Goal: Check status: Check status

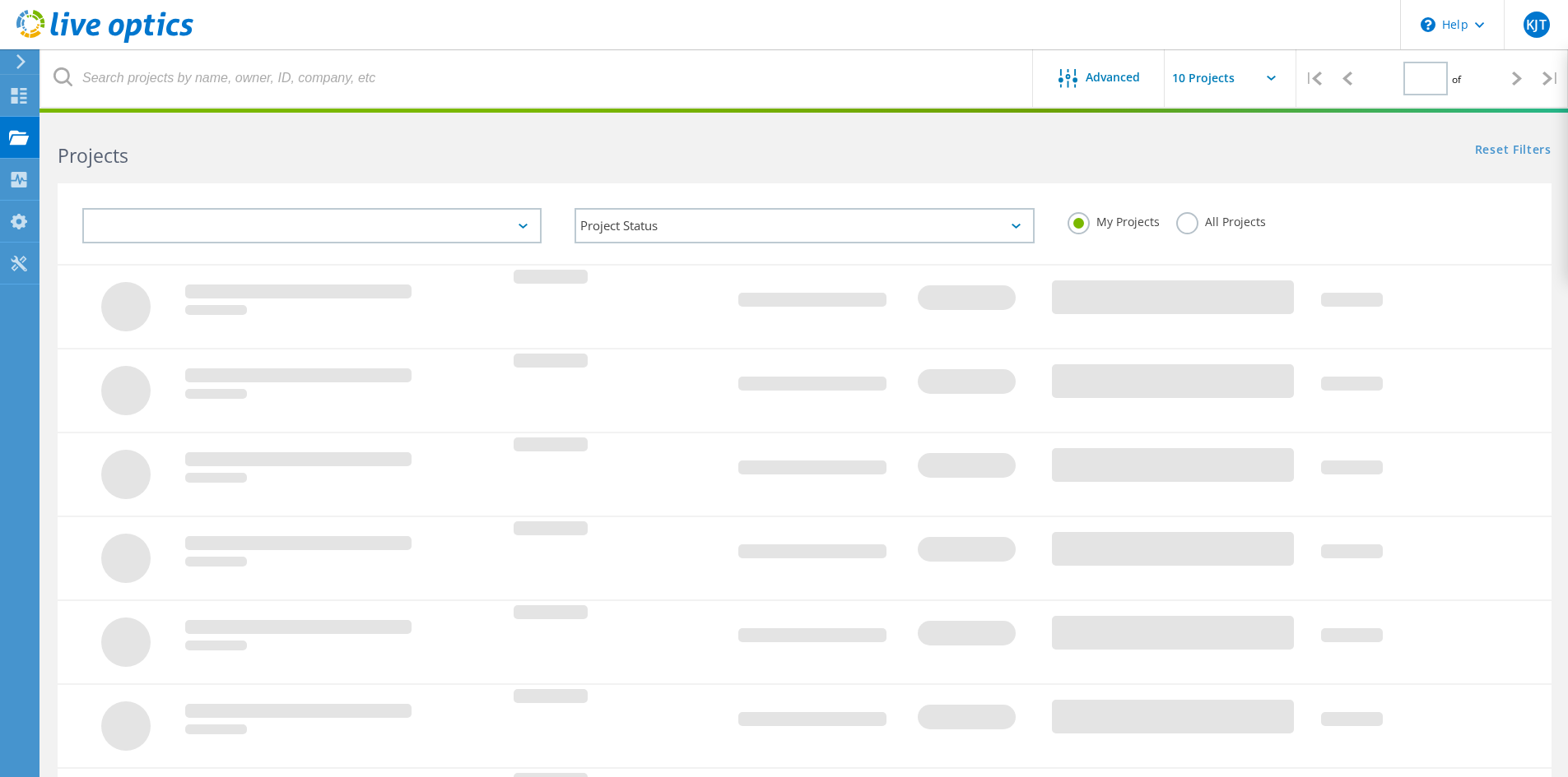
type input "1"
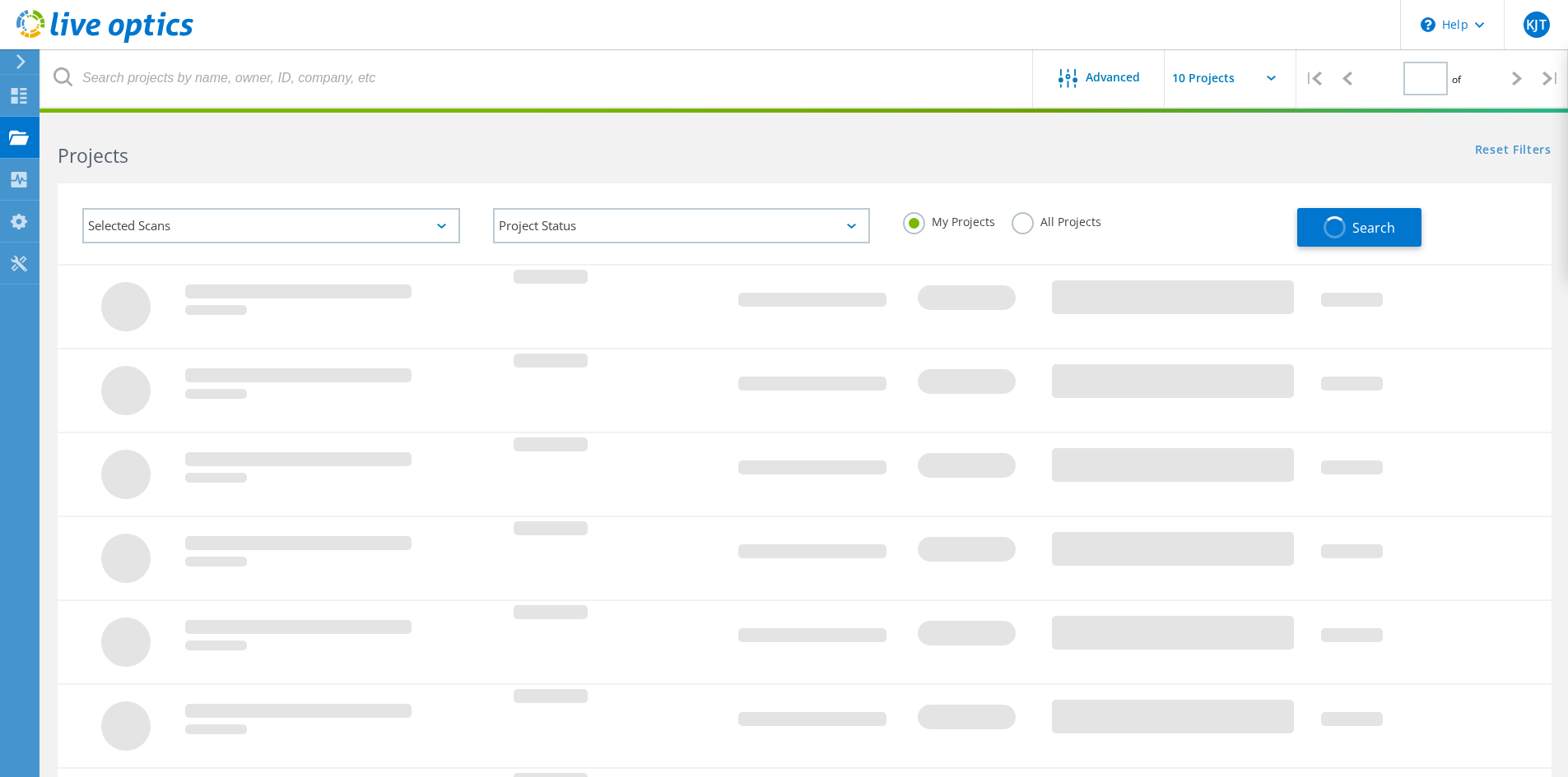
type input "1"
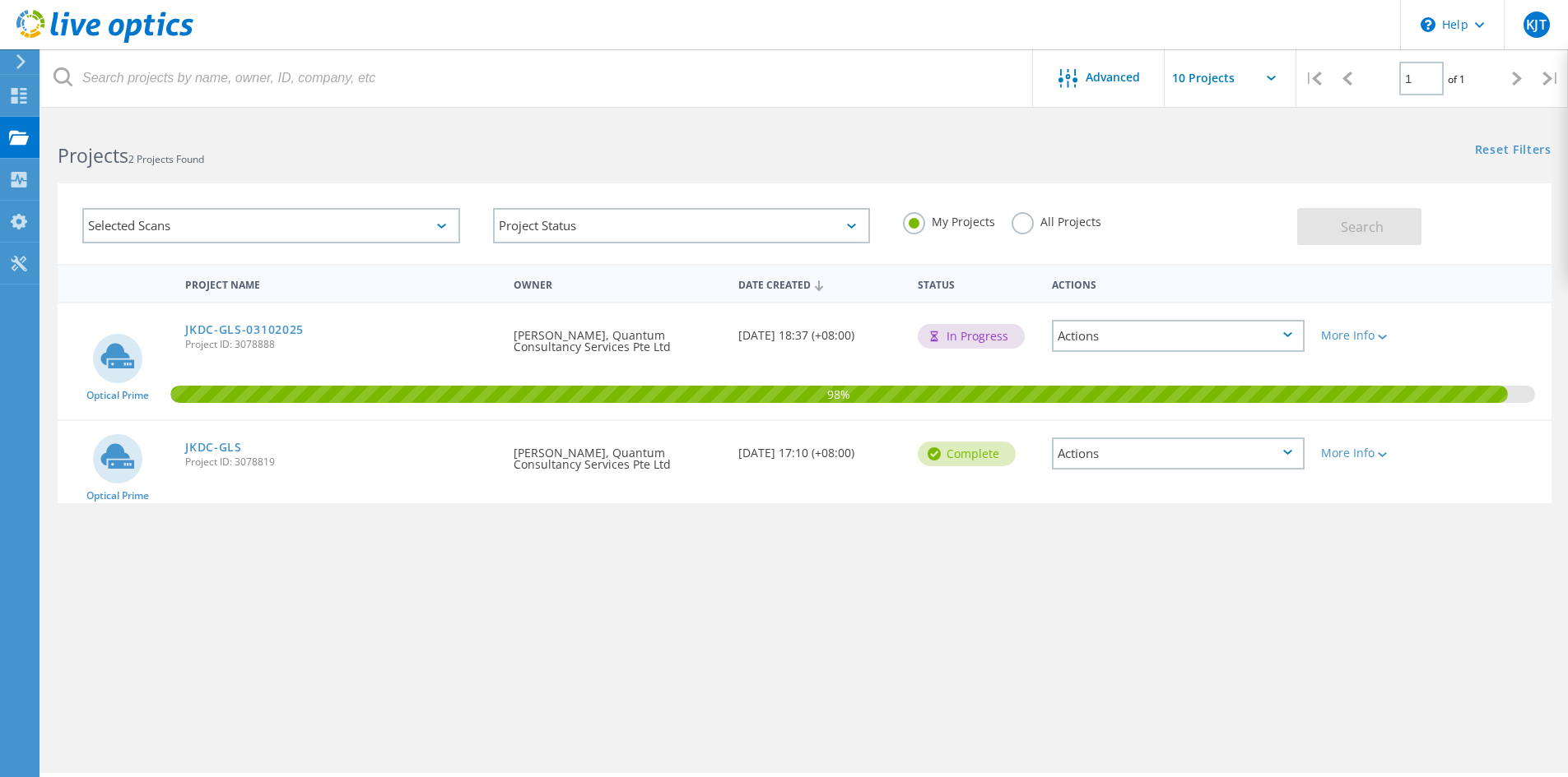
click at [278, 233] on div "Selected Scans" at bounding box center [271, 226] width 378 height 35
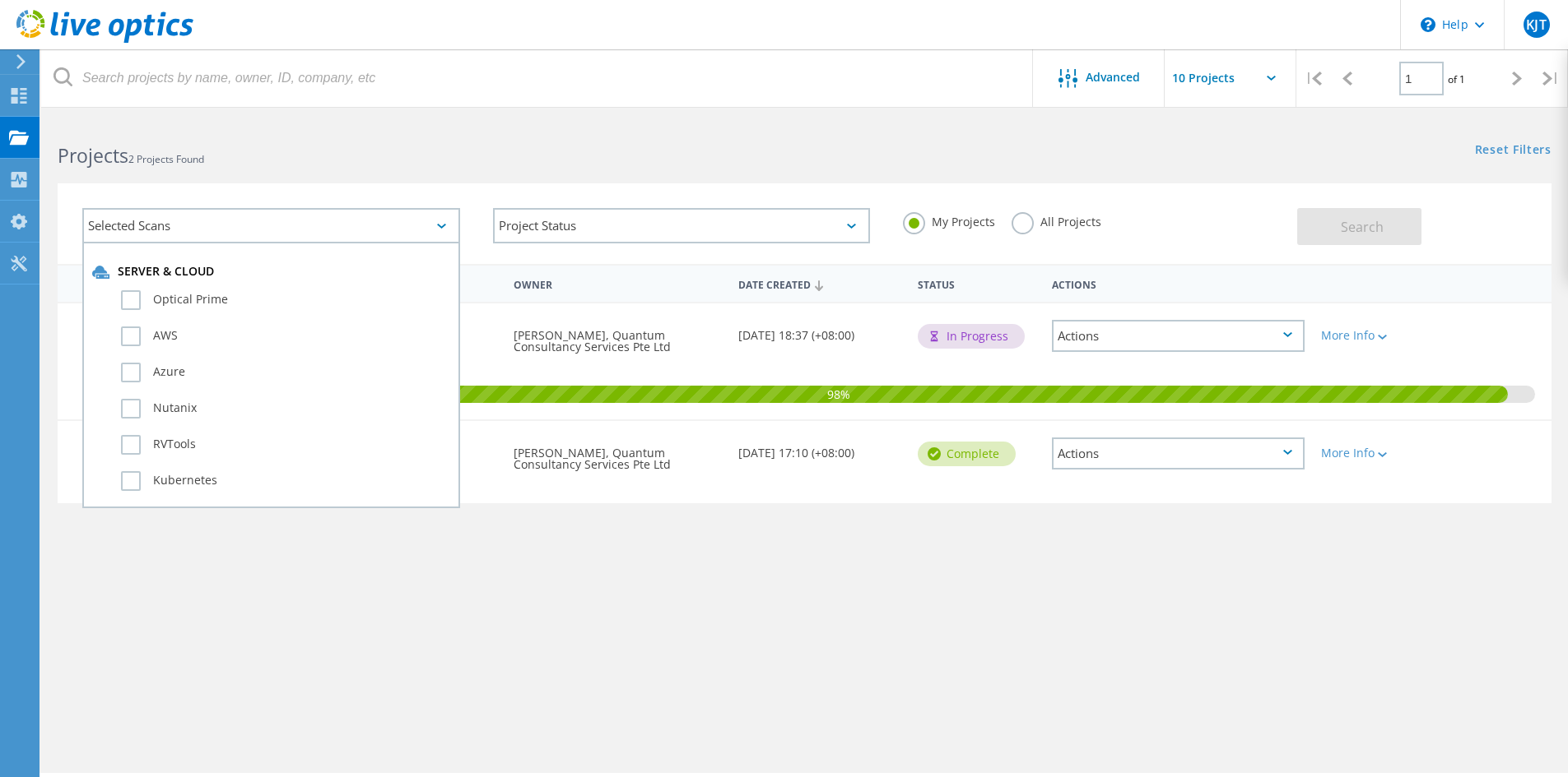
click at [318, 176] on div "Selected Scans Server & Cloud Optical Prime AWS Azure Nutanix RVTools Kubernete…" at bounding box center [804, 213] width 1526 height 101
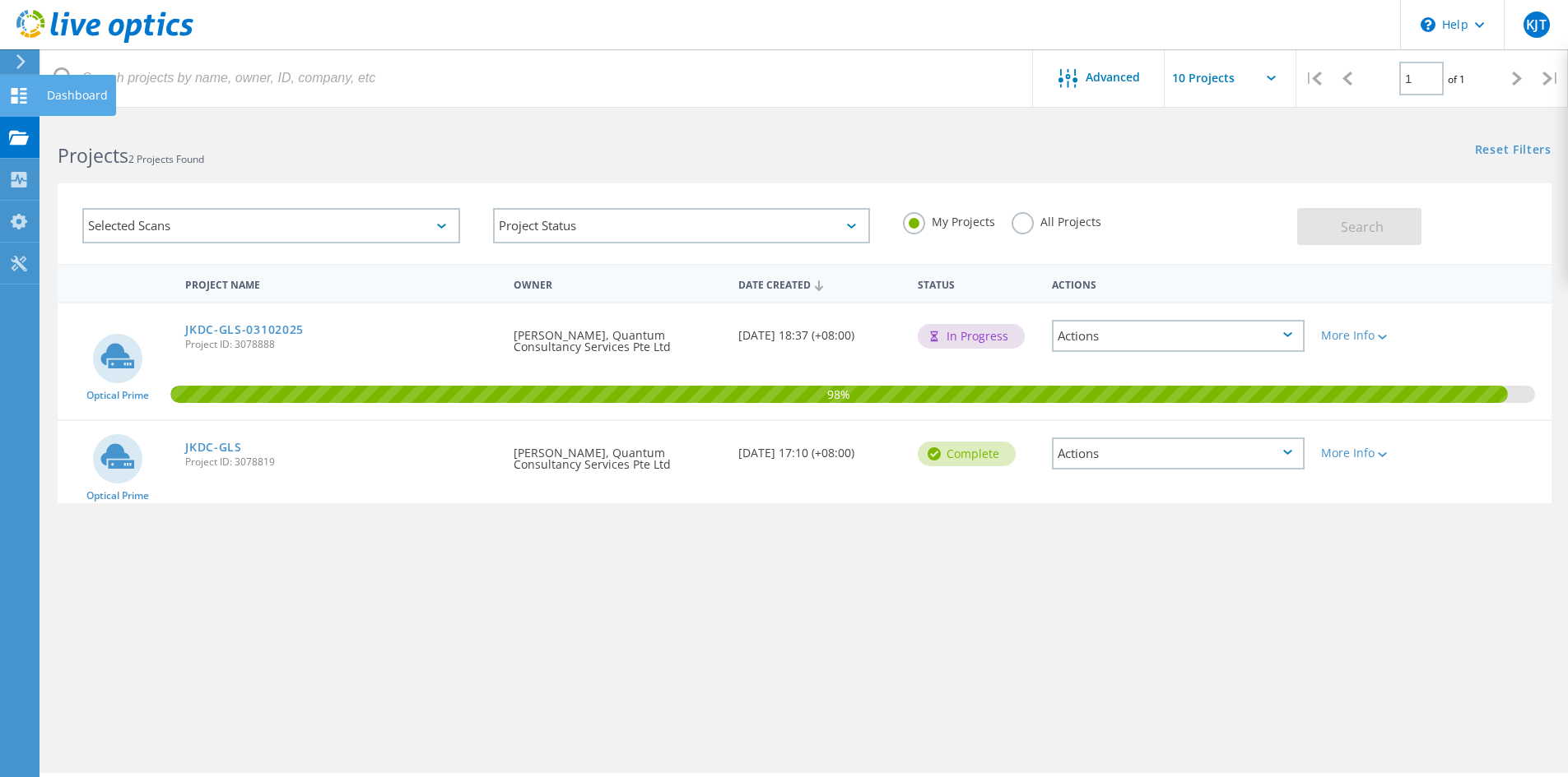
click at [17, 99] on use at bounding box center [19, 96] width 16 height 16
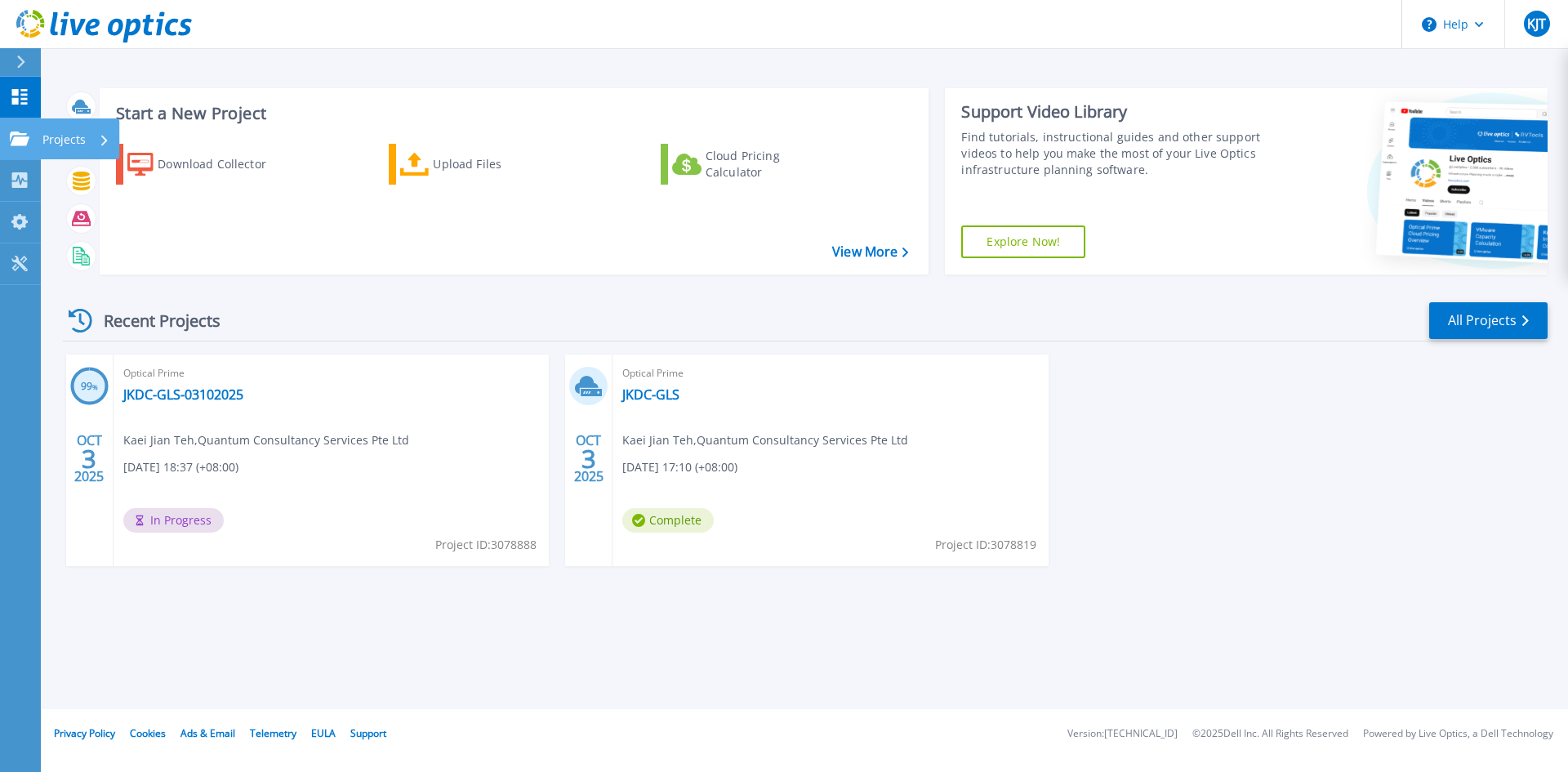
click at [17, 140] on icon at bounding box center [19, 138] width 19 height 14
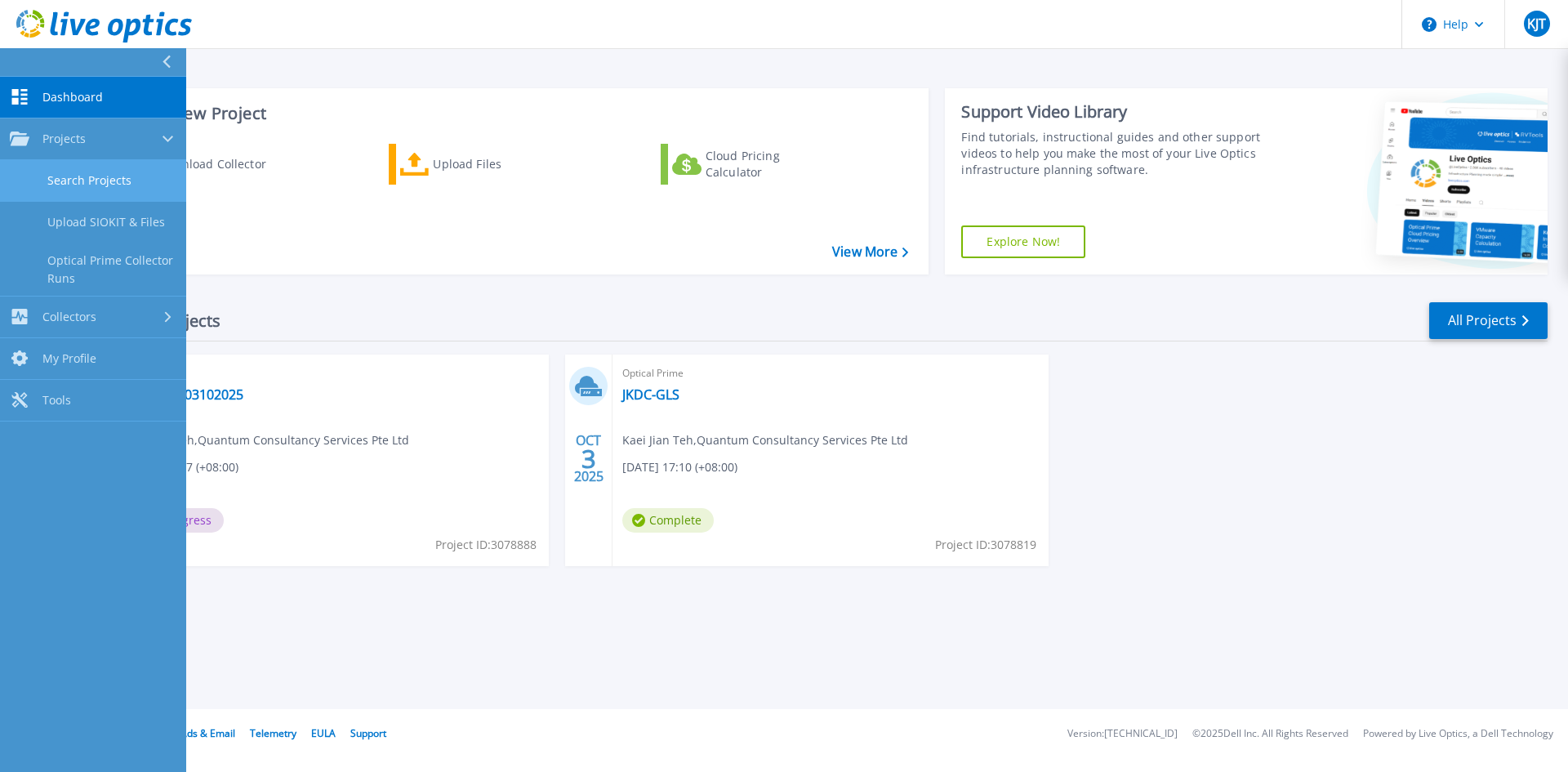
click at [61, 181] on link "Search Projects" at bounding box center [93, 181] width 186 height 42
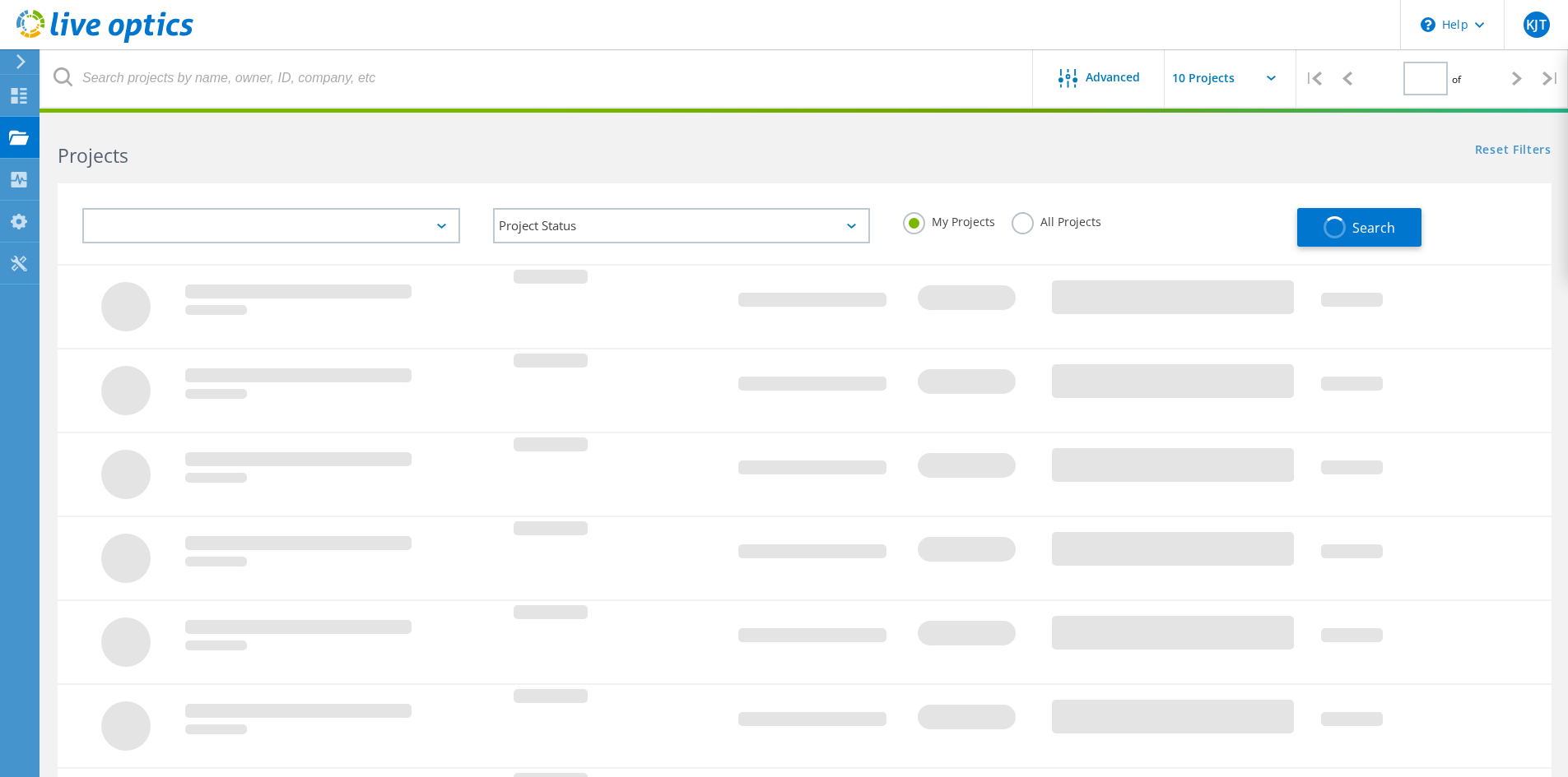
type input "1"
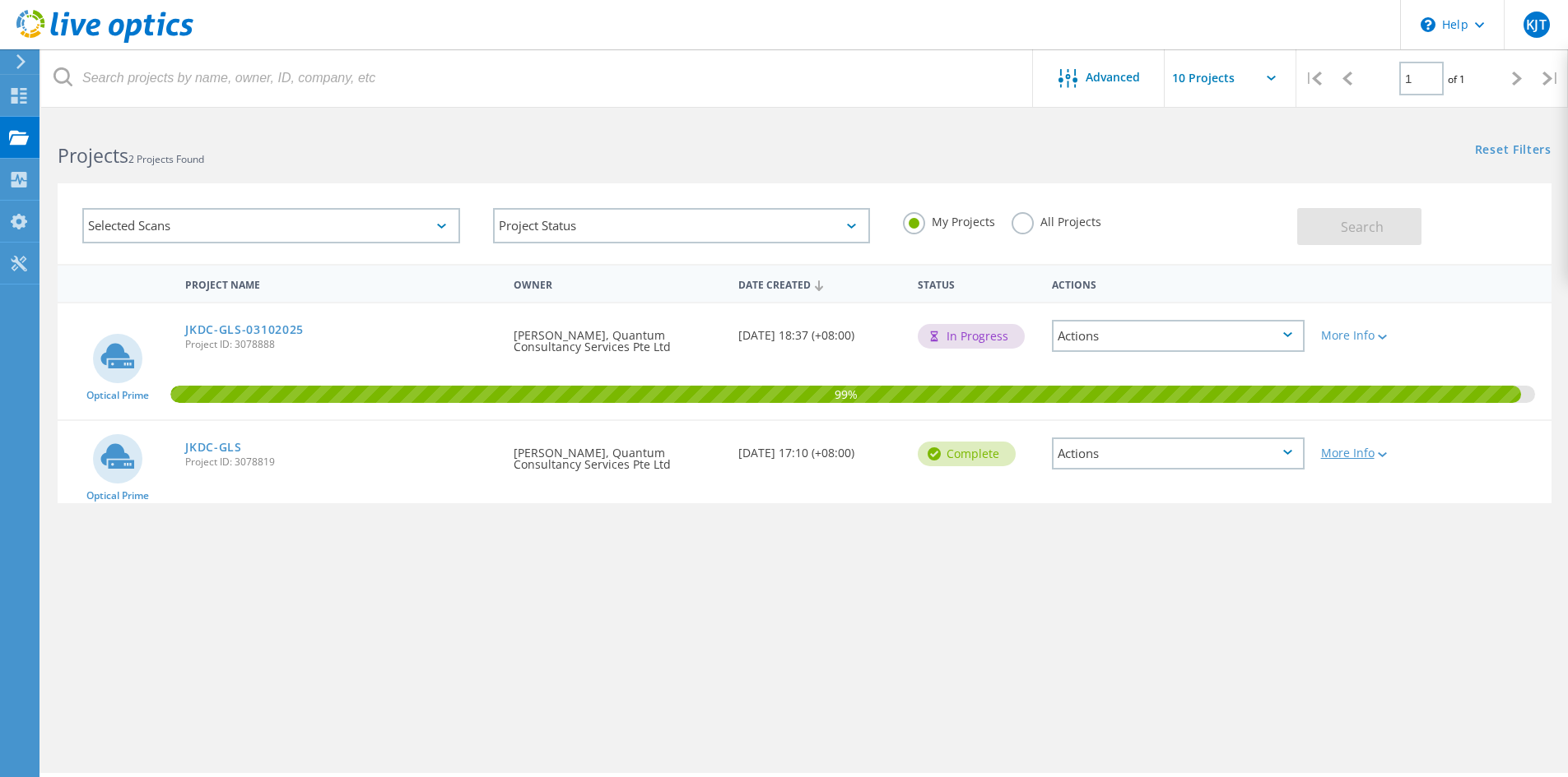
click at [1384, 451] on div at bounding box center [1380, 454] width 12 height 10
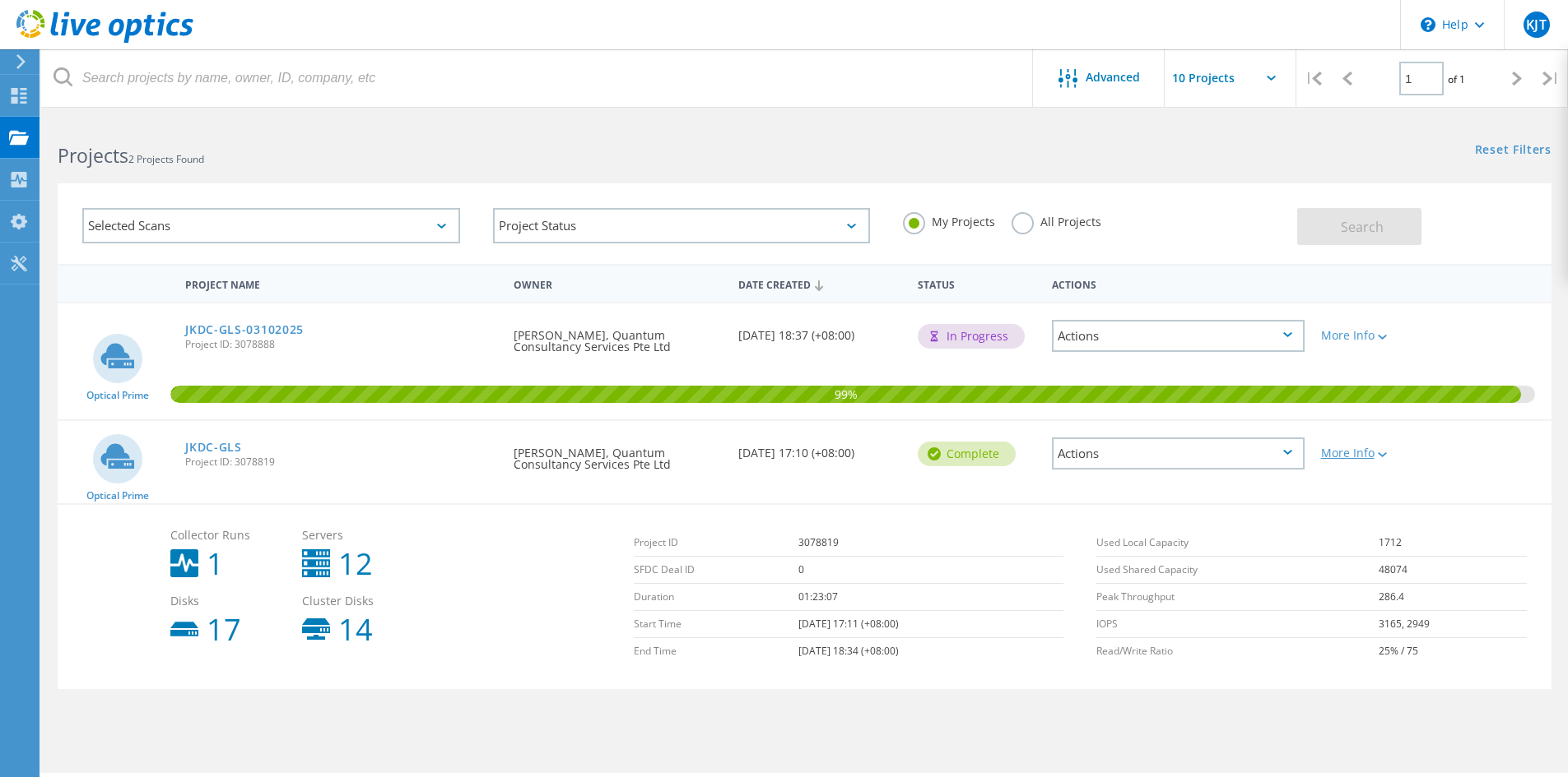
click at [1368, 455] on div "More Info" at bounding box center [1372, 453] width 103 height 11
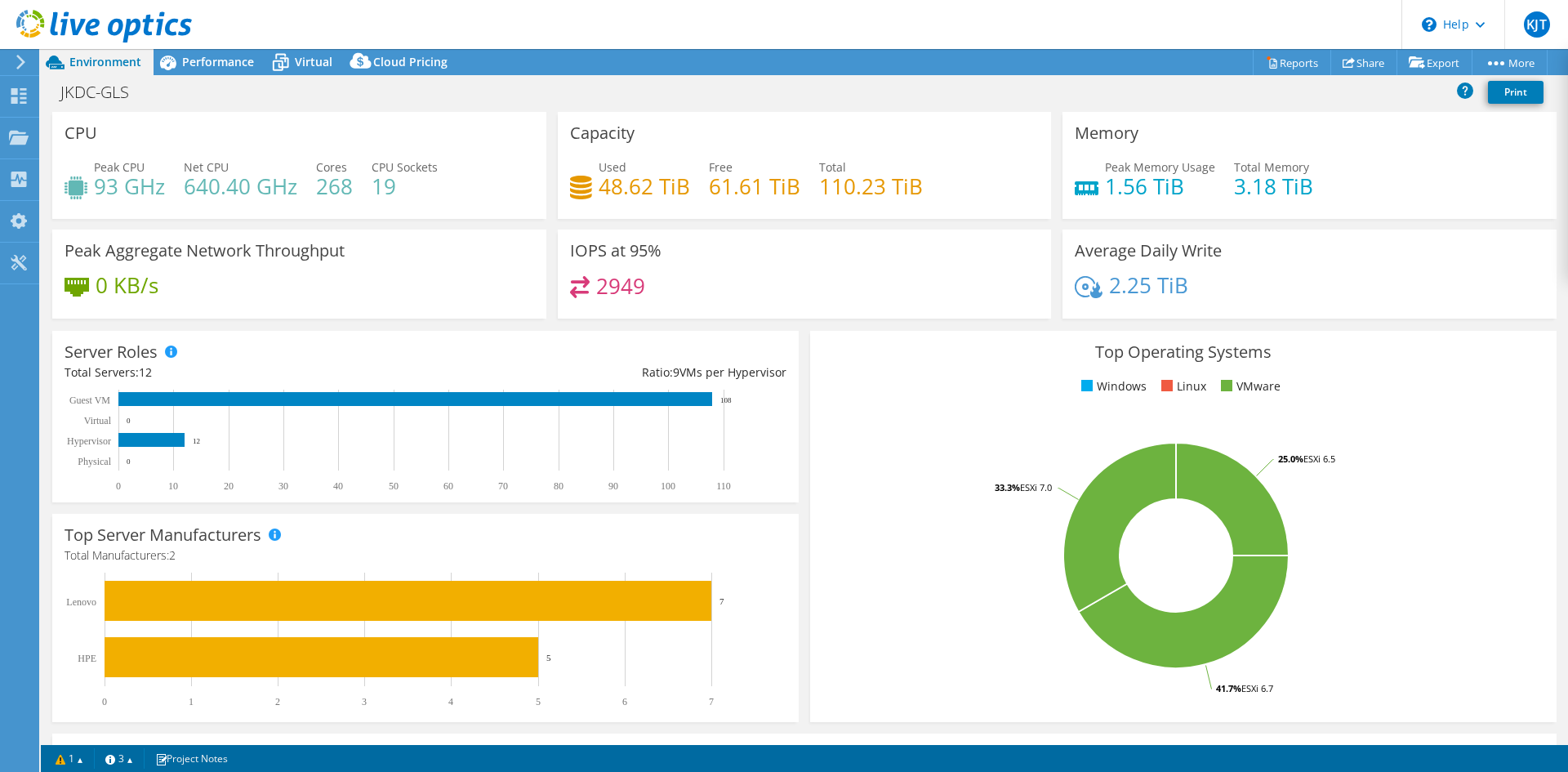
select select "USD"
click at [212, 73] on div "Performance" at bounding box center [210, 62] width 112 height 26
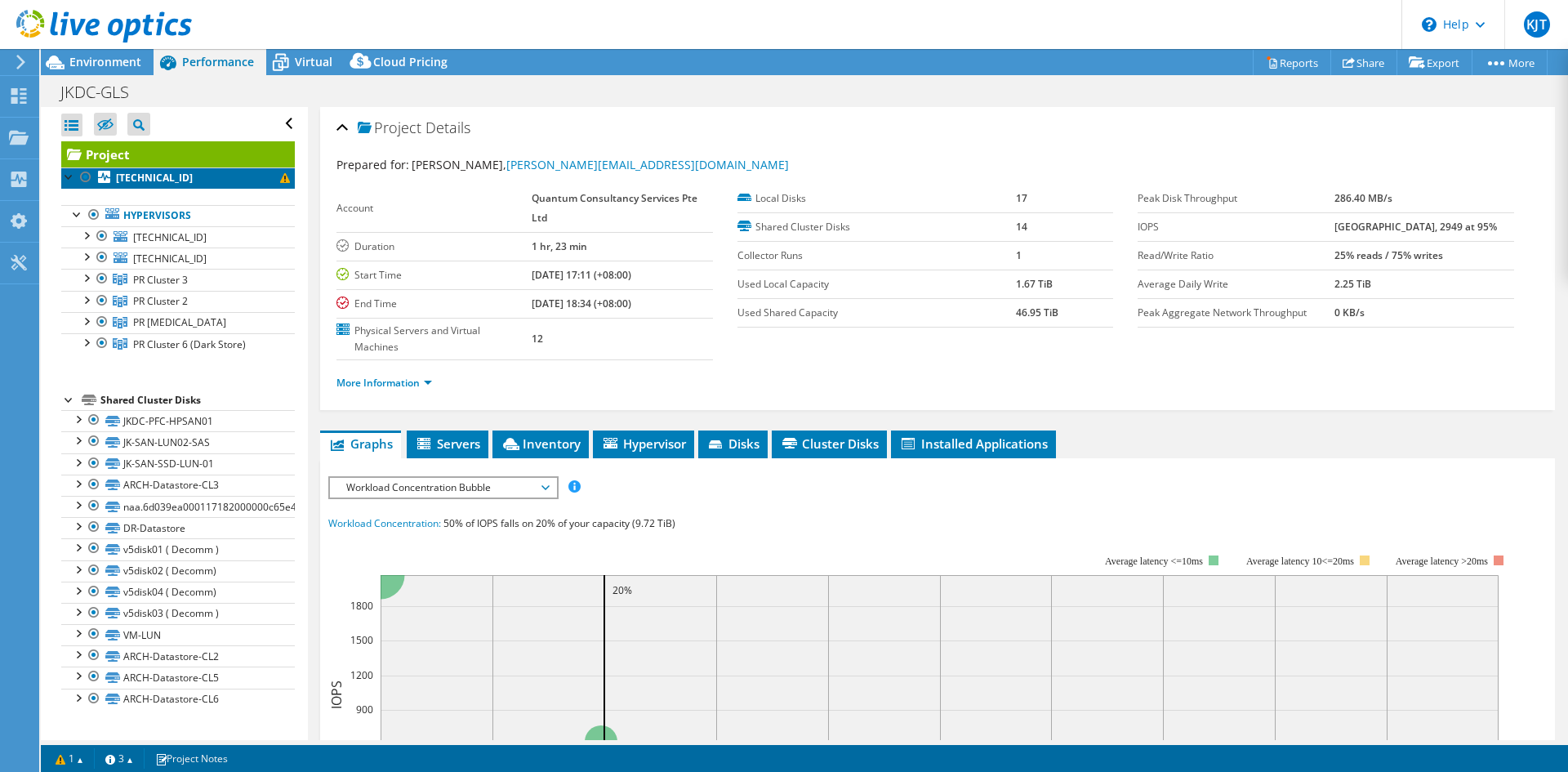
click at [238, 180] on link "10.4.109.21" at bounding box center [177, 178] width 233 height 21
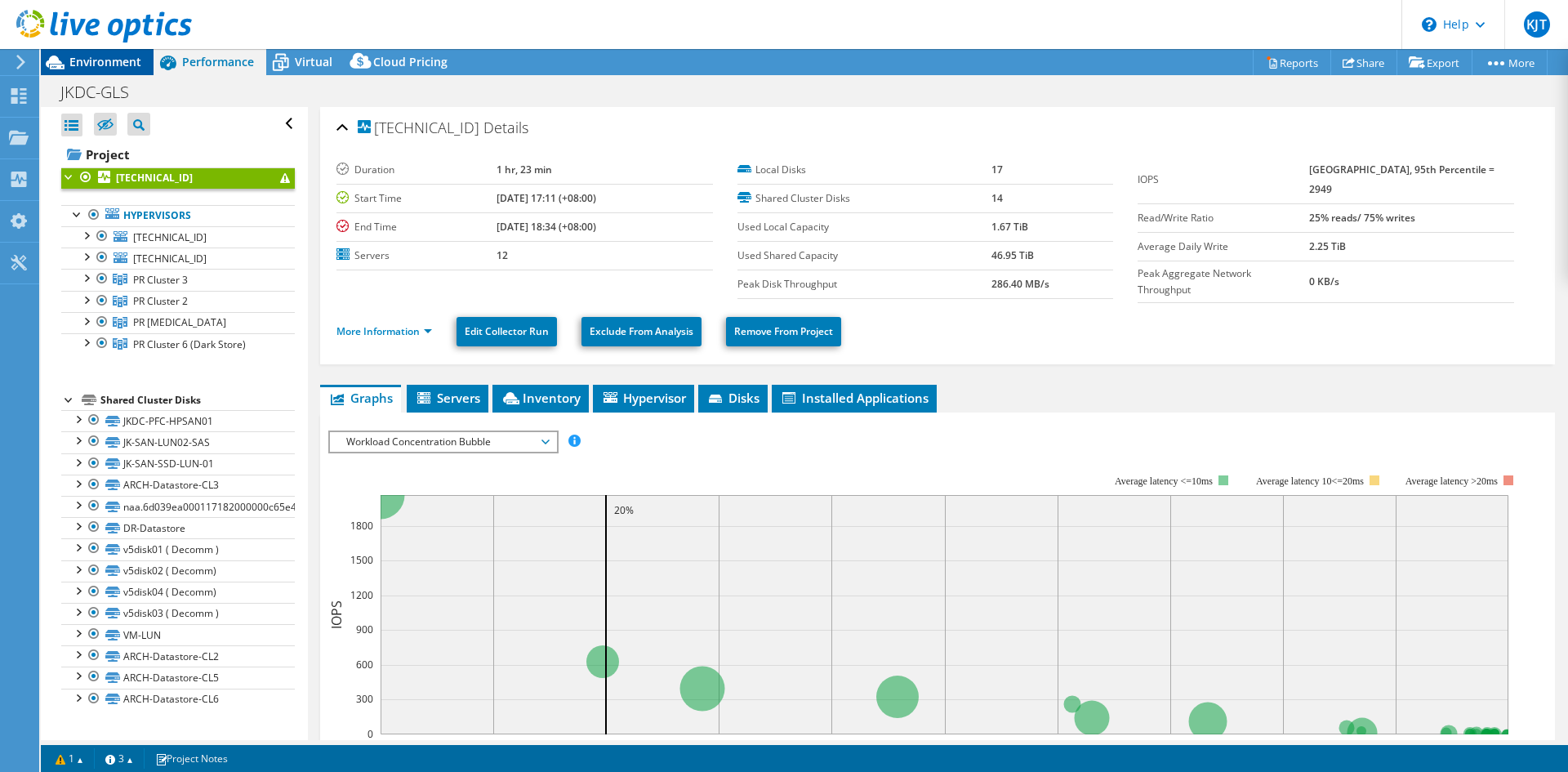
click at [118, 61] on span "Environment" at bounding box center [105, 61] width 72 height 16
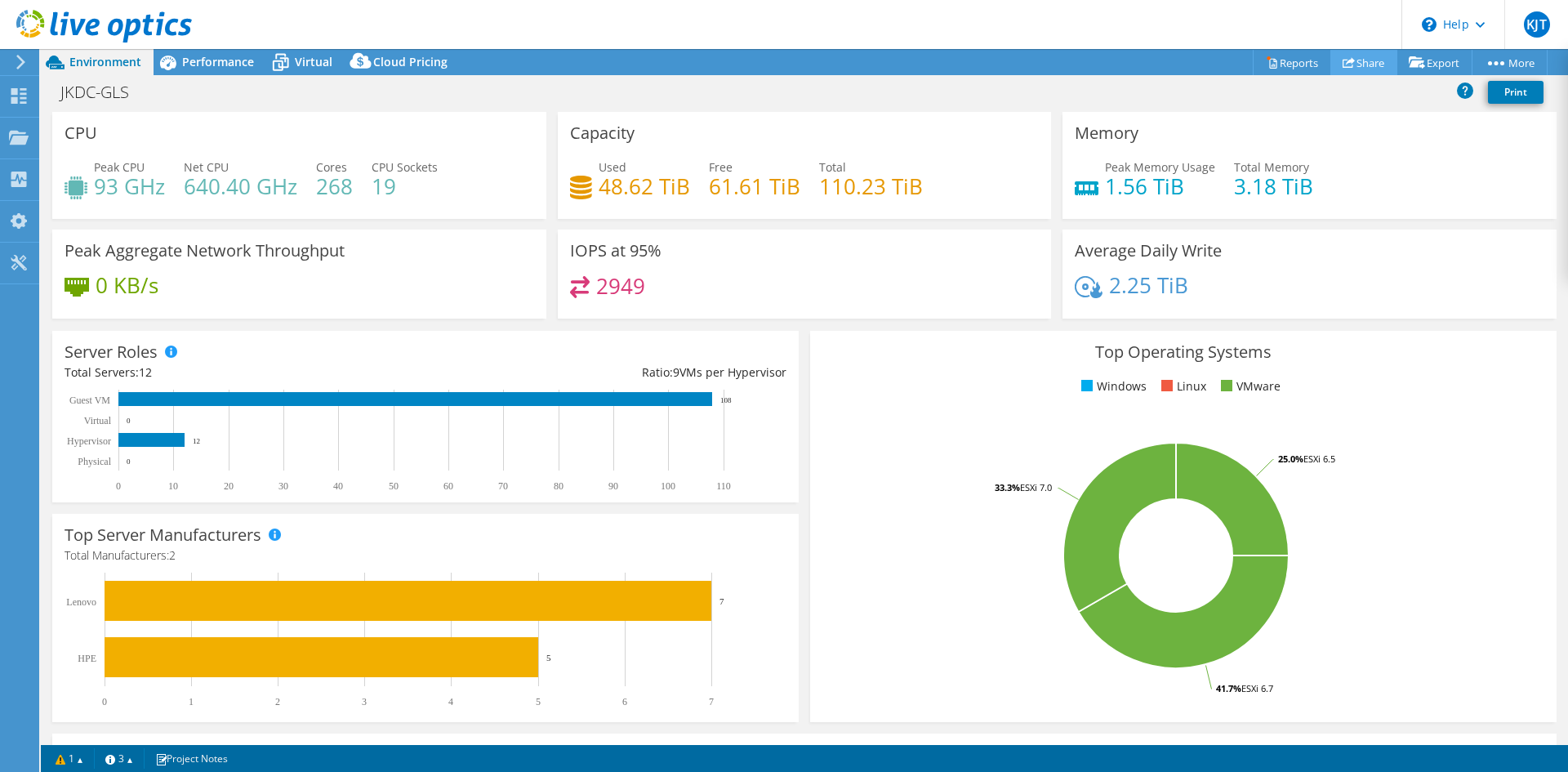
click at [1358, 64] on link "Share" at bounding box center [1363, 62] width 67 height 25
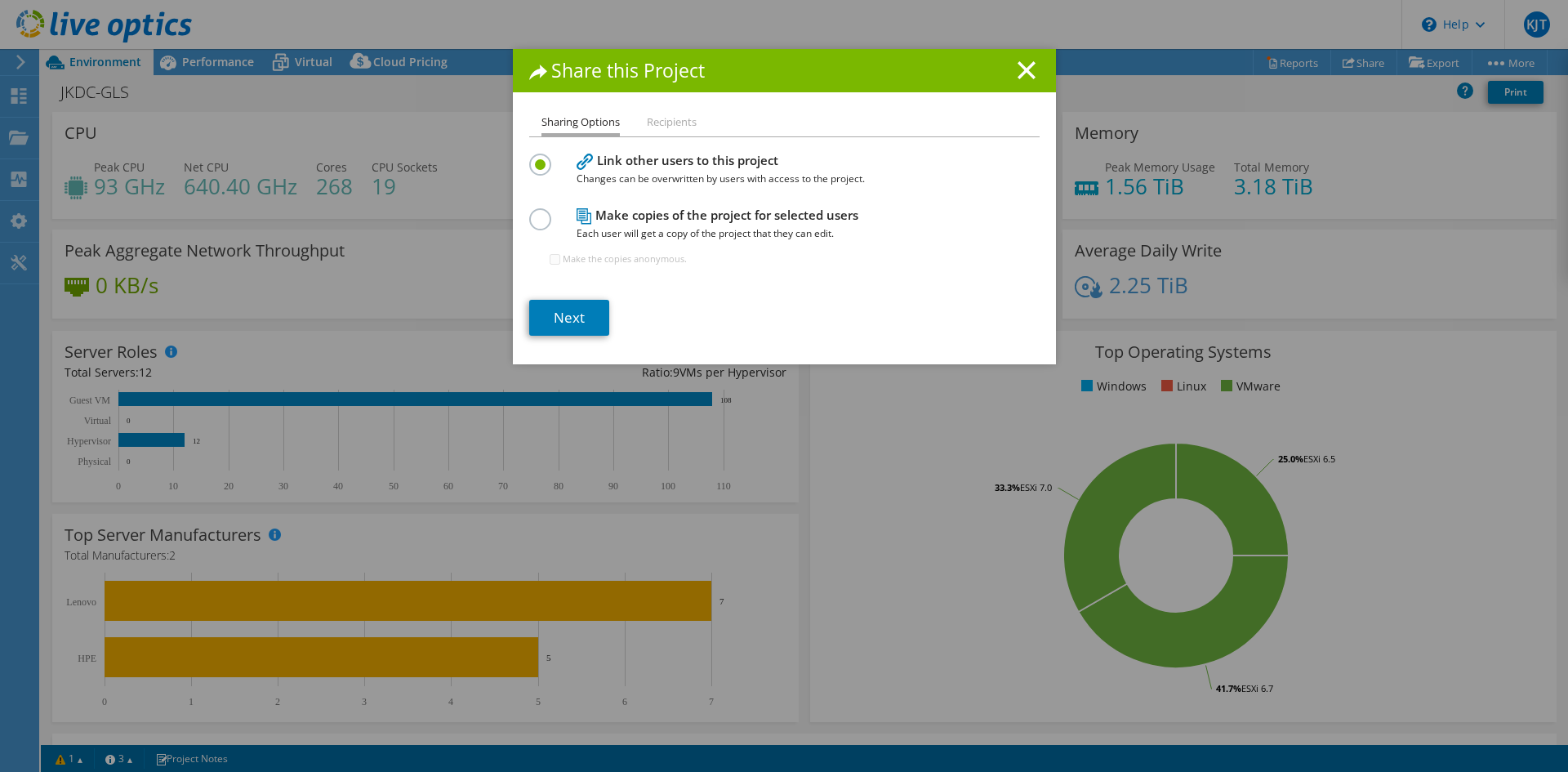
click at [1021, 59] on div "Share this Project" at bounding box center [784, 70] width 543 height 43
click at [1019, 68] on line at bounding box center [1027, 70] width 17 height 17
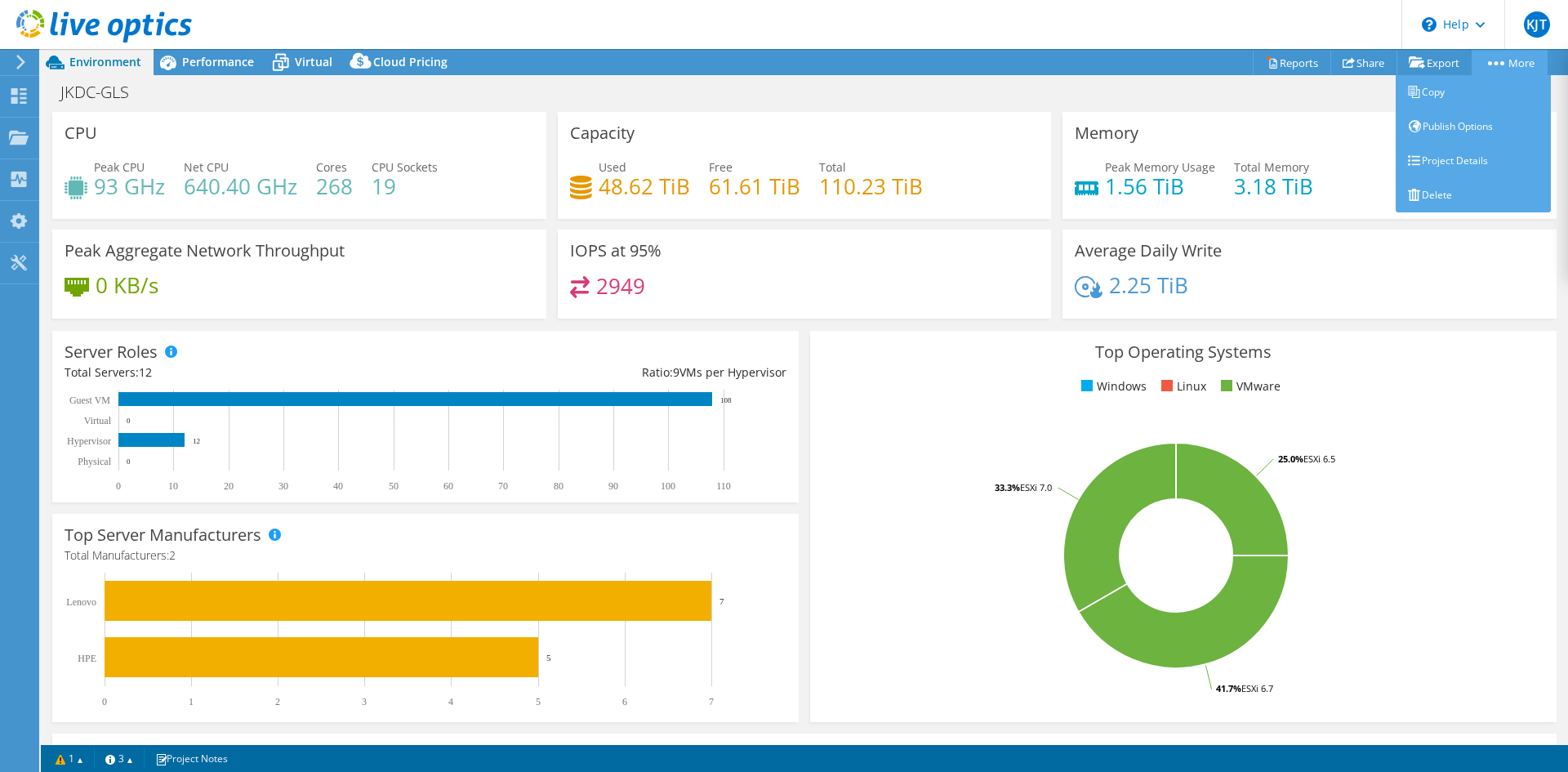
click at [1508, 64] on link "More" at bounding box center [1510, 62] width 76 height 25
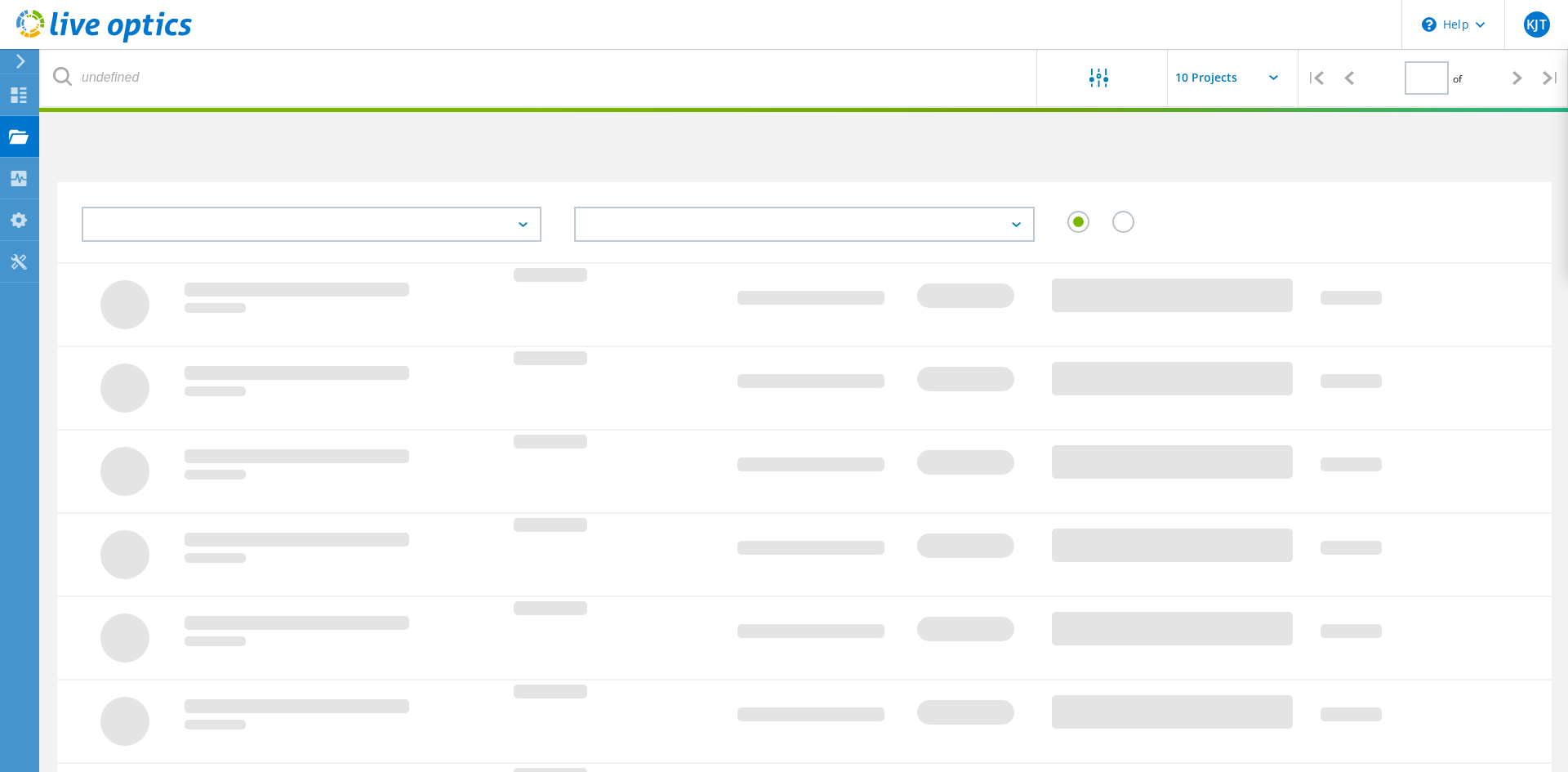
type input "1"
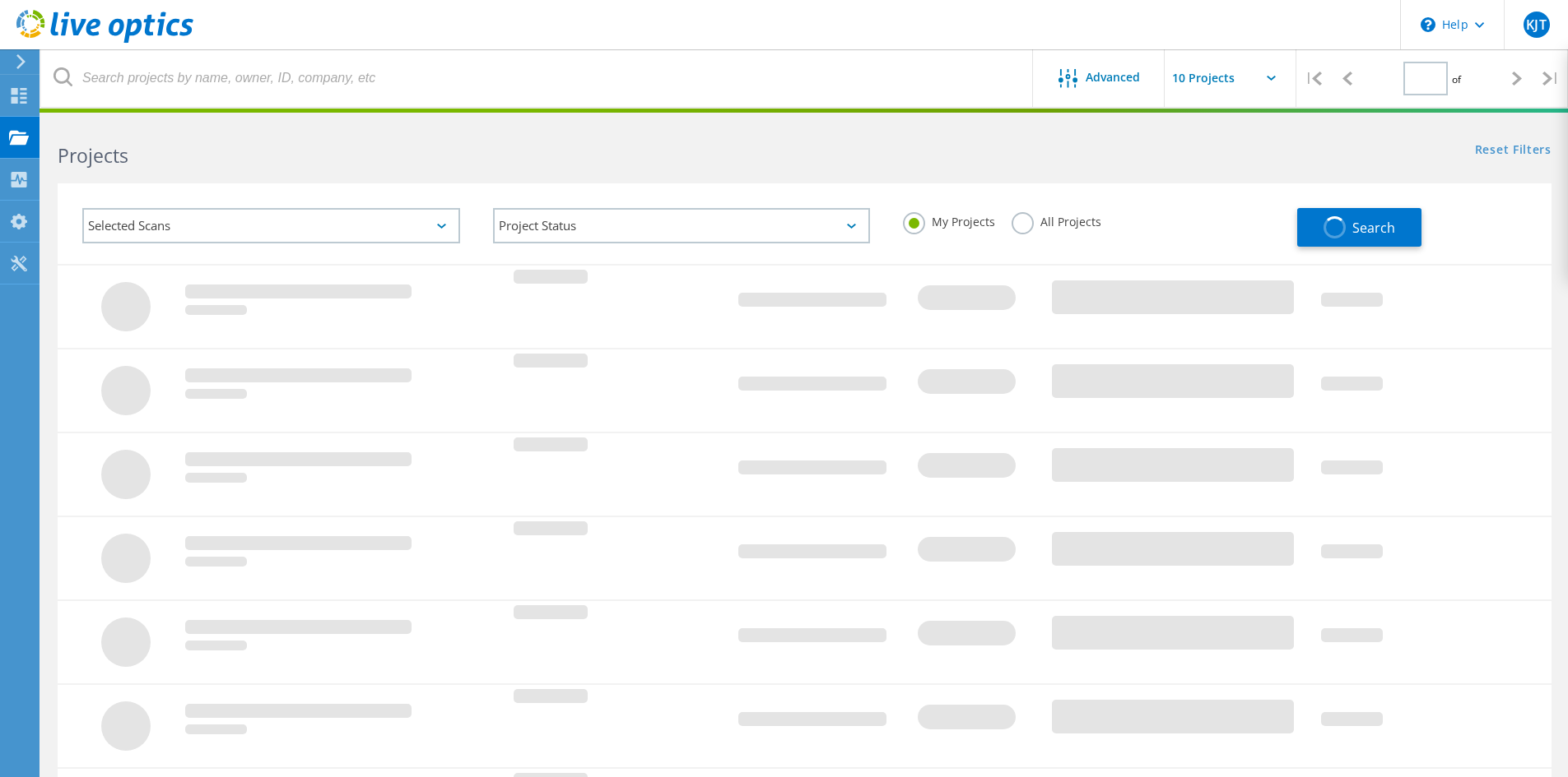
type input "1"
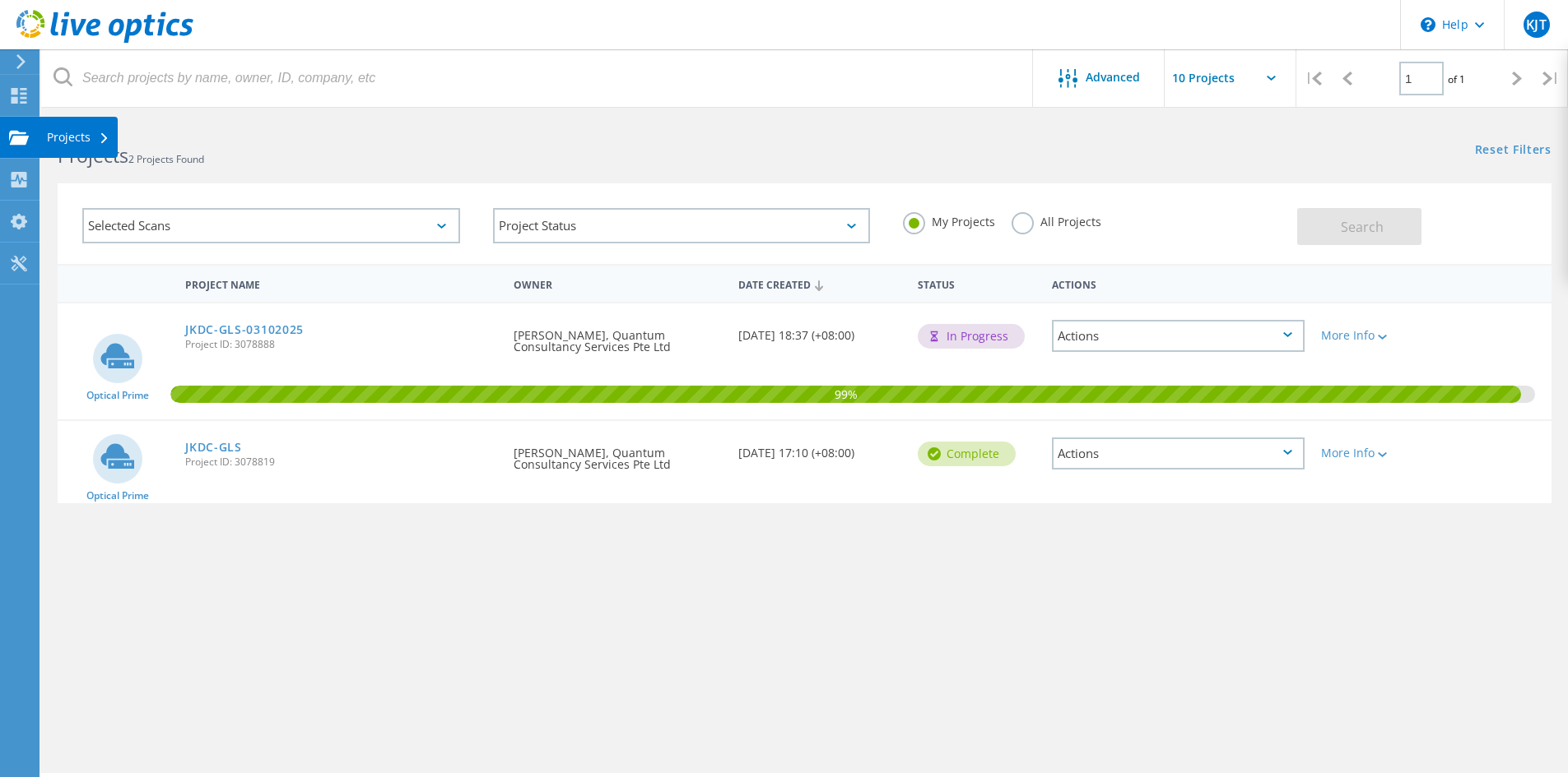
click at [10, 139] on icon at bounding box center [19, 137] width 20 height 16
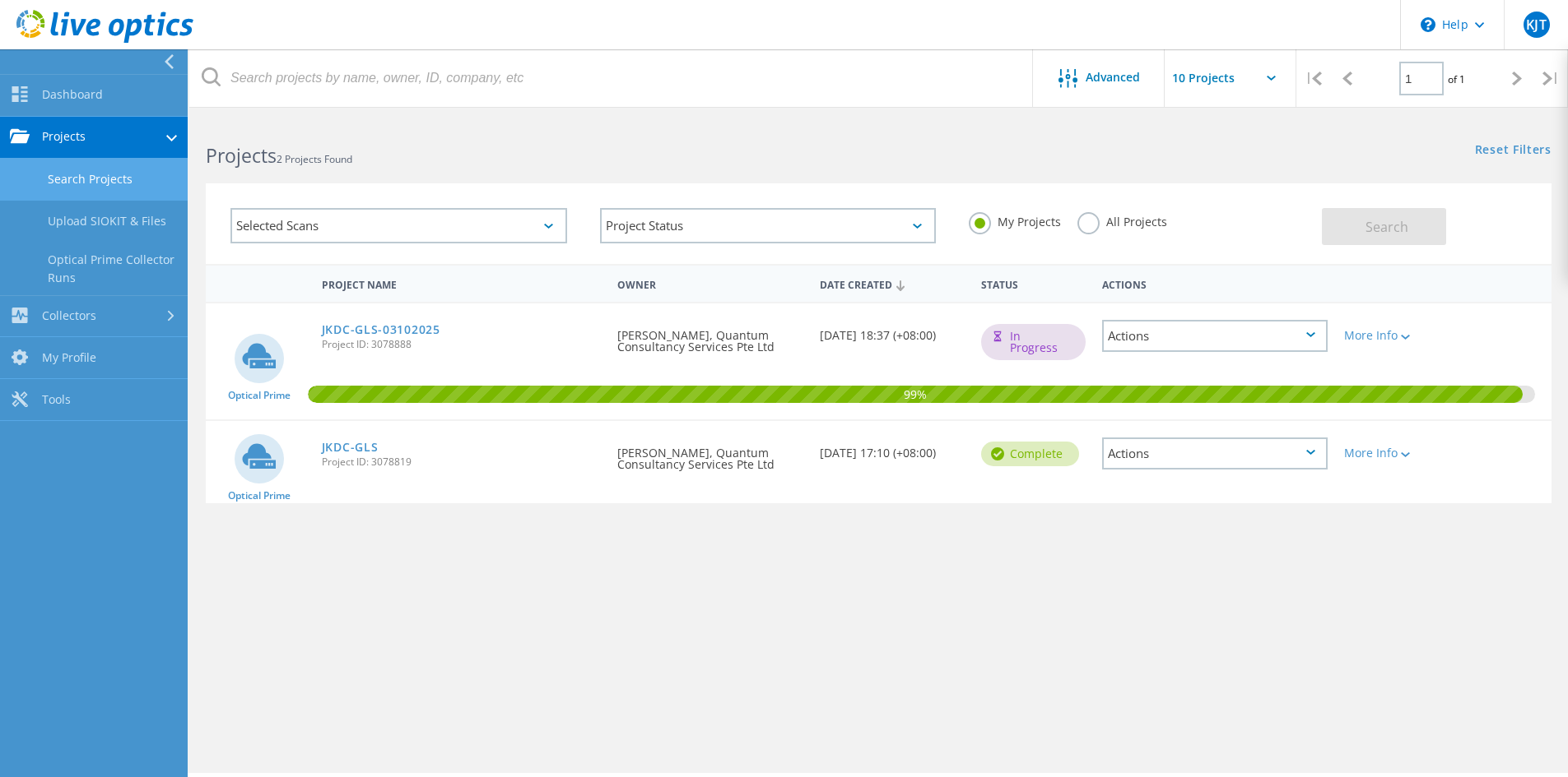
click at [71, 177] on link "Search Projects" at bounding box center [94, 179] width 188 height 42
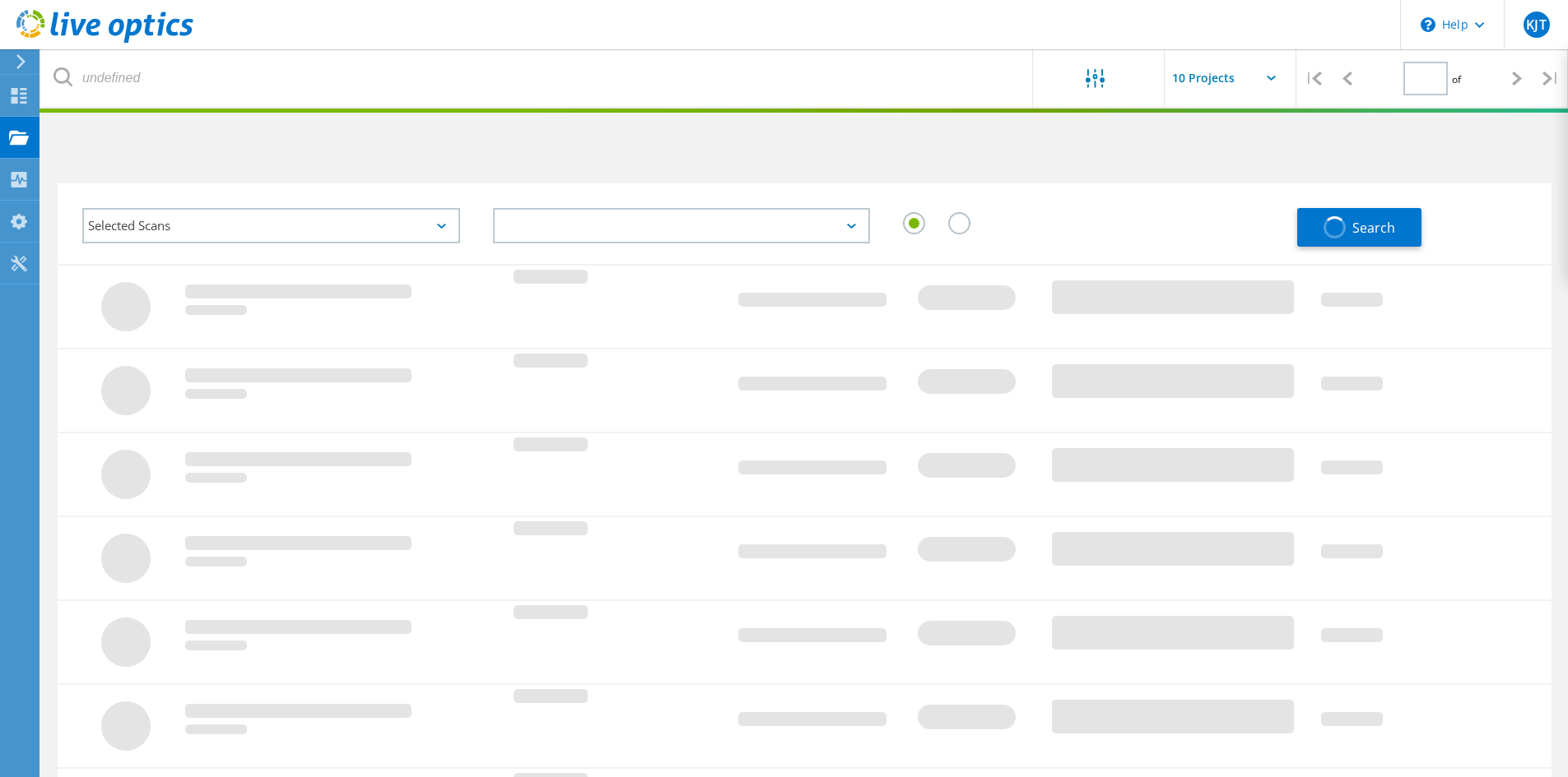
type input "1"
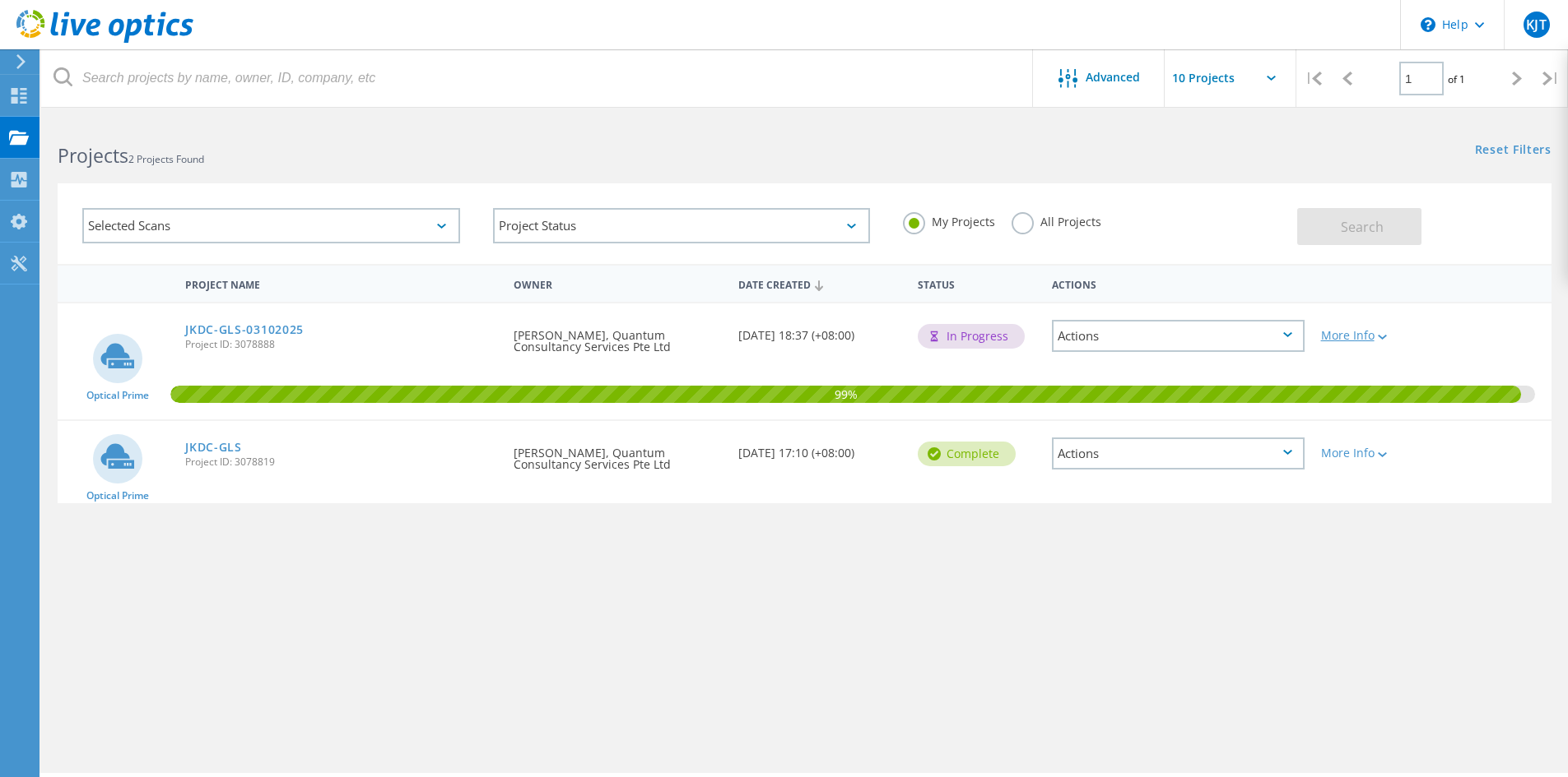
click at [1368, 338] on div "More Info" at bounding box center [1372, 335] width 103 height 11
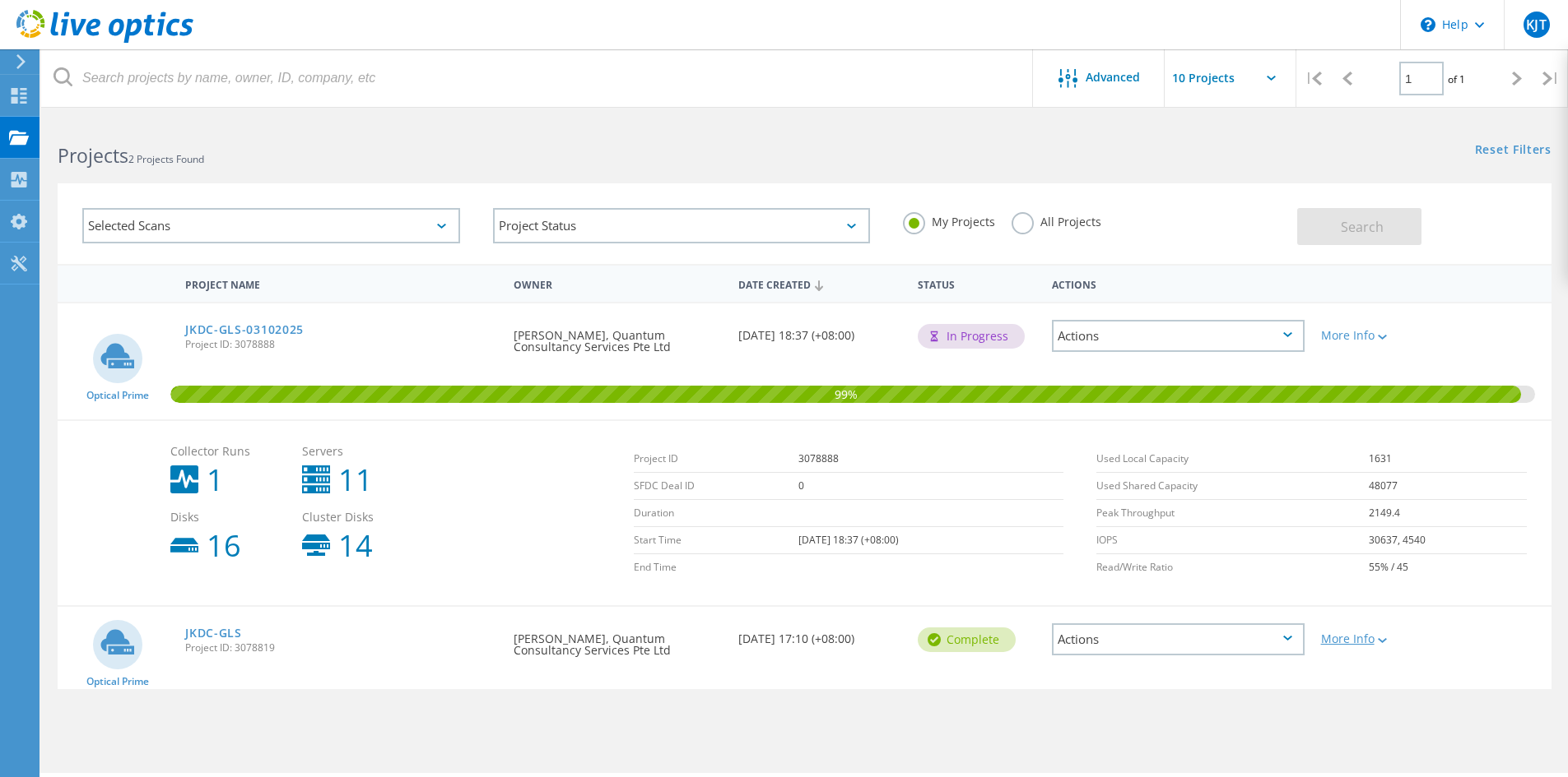
click at [1381, 637] on div at bounding box center [1380, 640] width 12 height 10
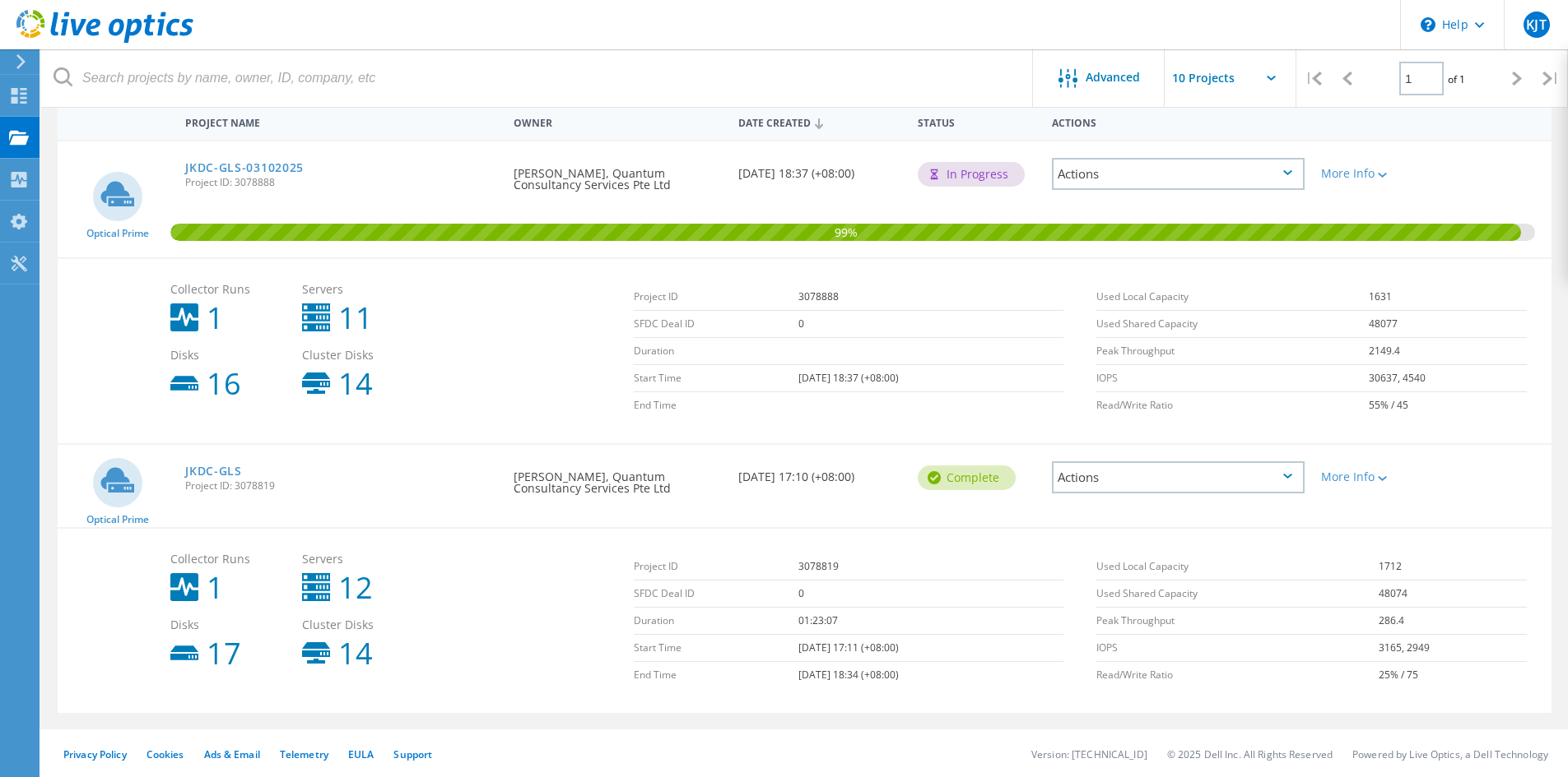
scroll to position [163, 0]
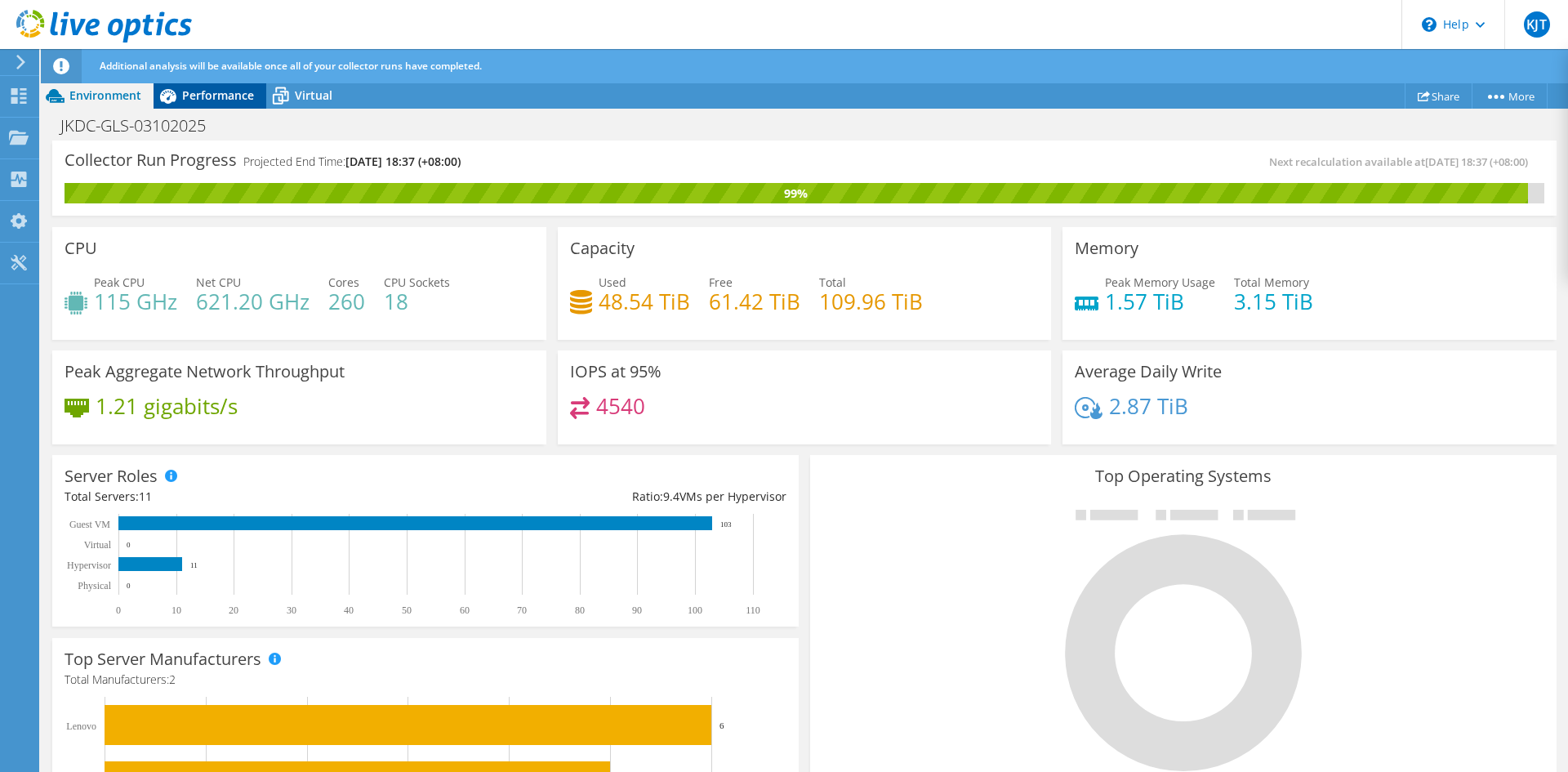
click at [209, 90] on span "Performance" at bounding box center [218, 95] width 72 height 16
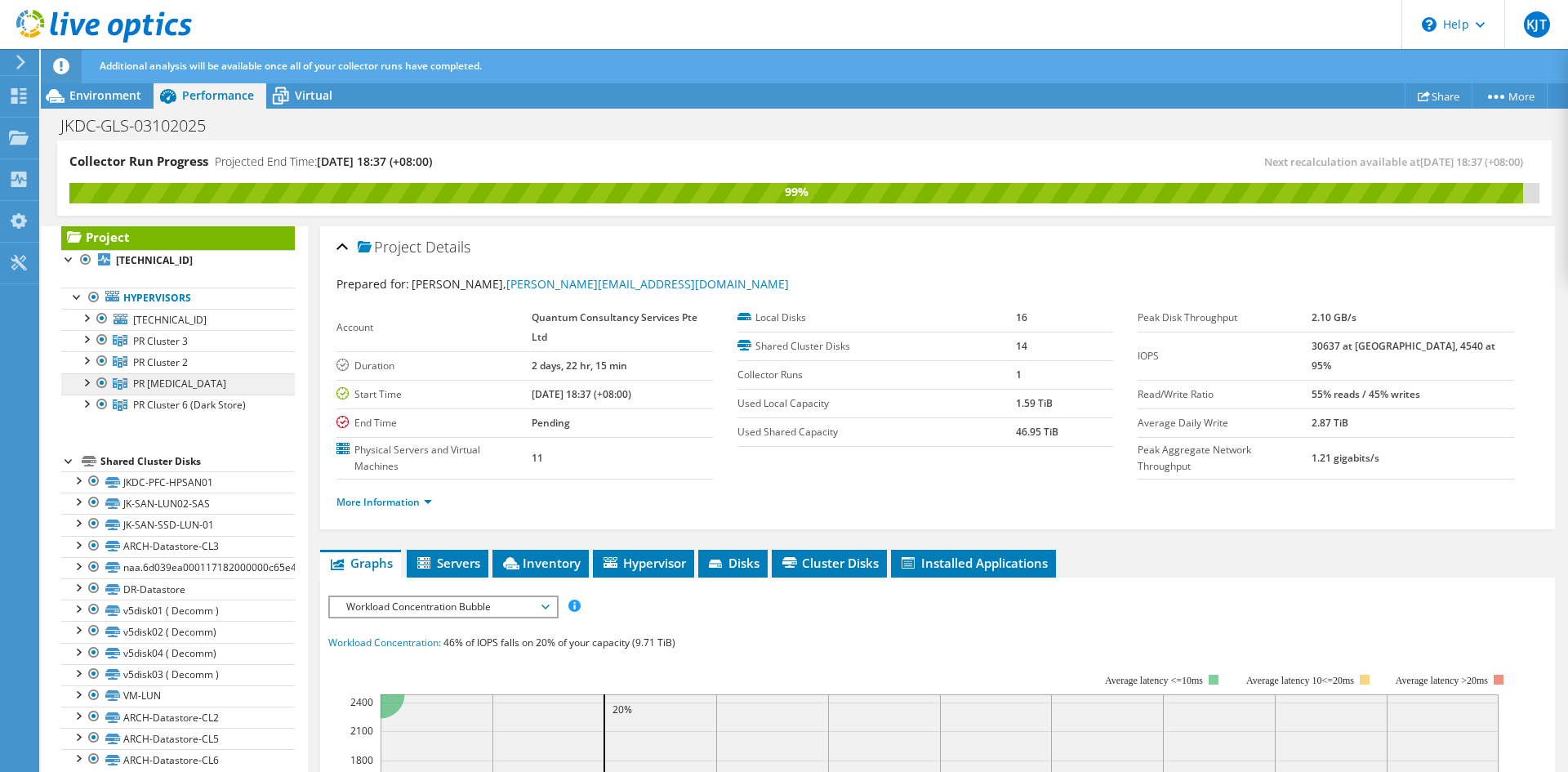
scroll to position [53, 0]
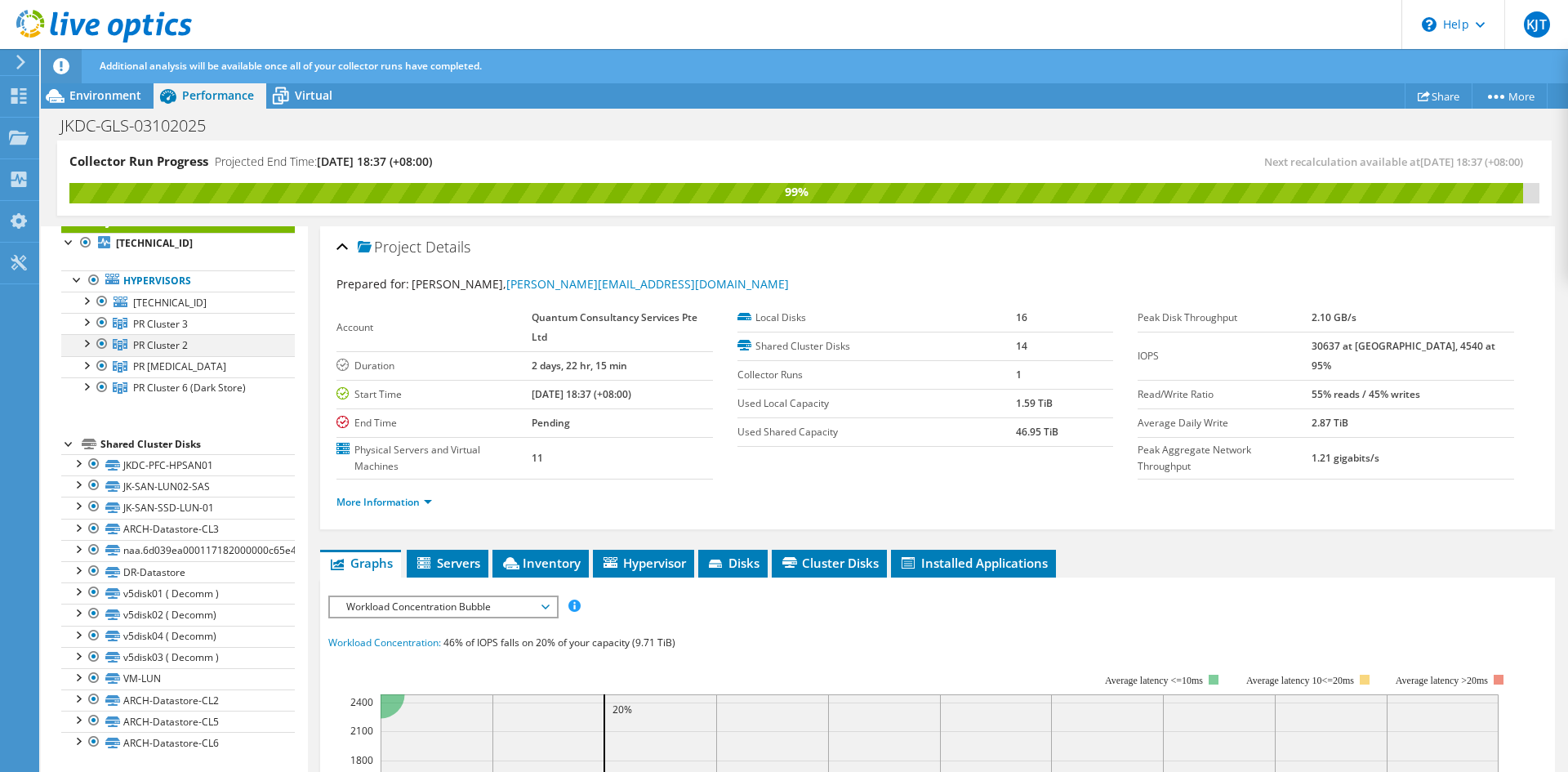
click at [82, 347] on div at bounding box center [86, 342] width 17 height 17
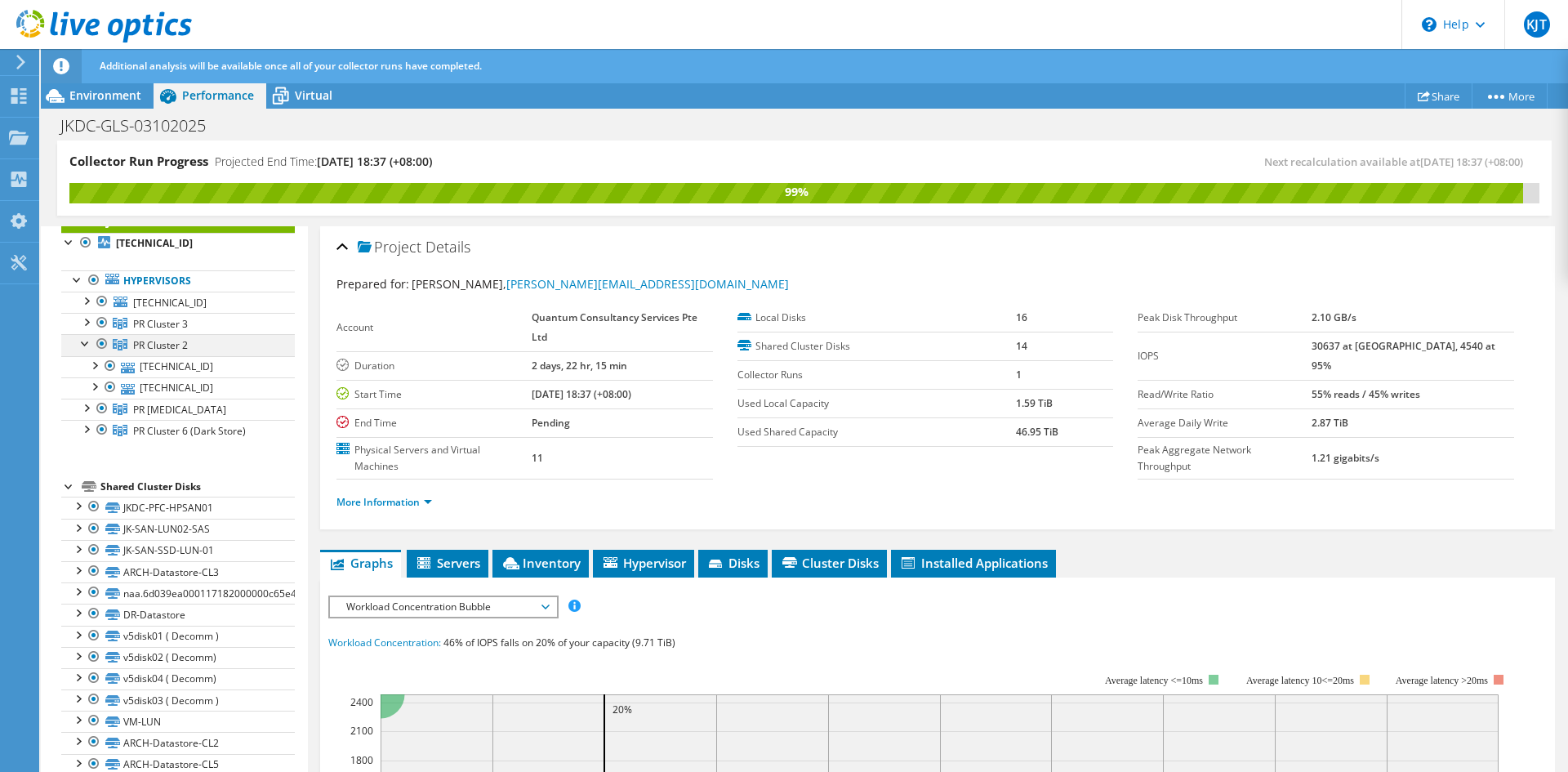
click at [88, 347] on div at bounding box center [86, 342] width 17 height 17
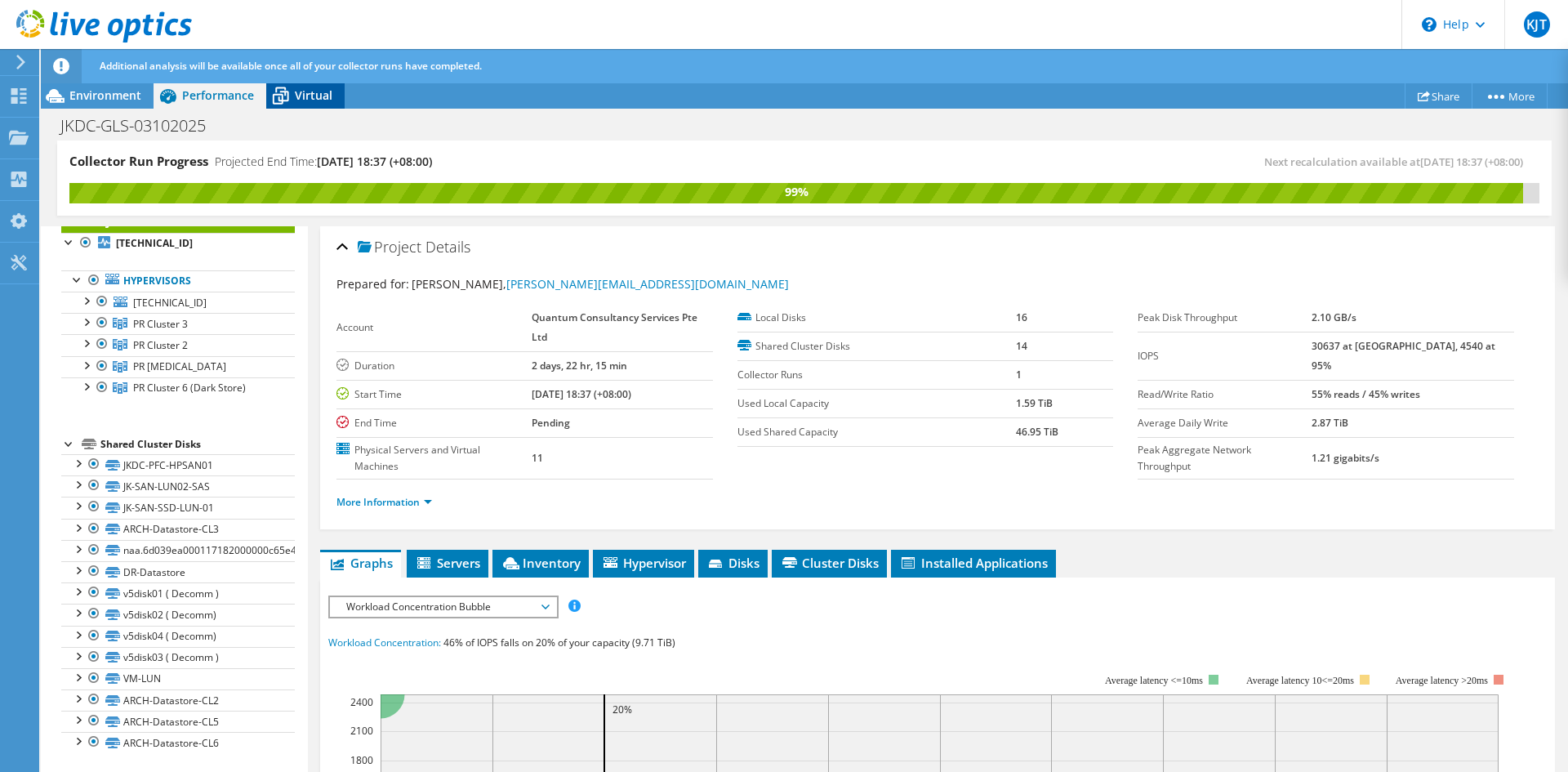
click at [308, 96] on span "Virtual" at bounding box center [313, 95] width 38 height 16
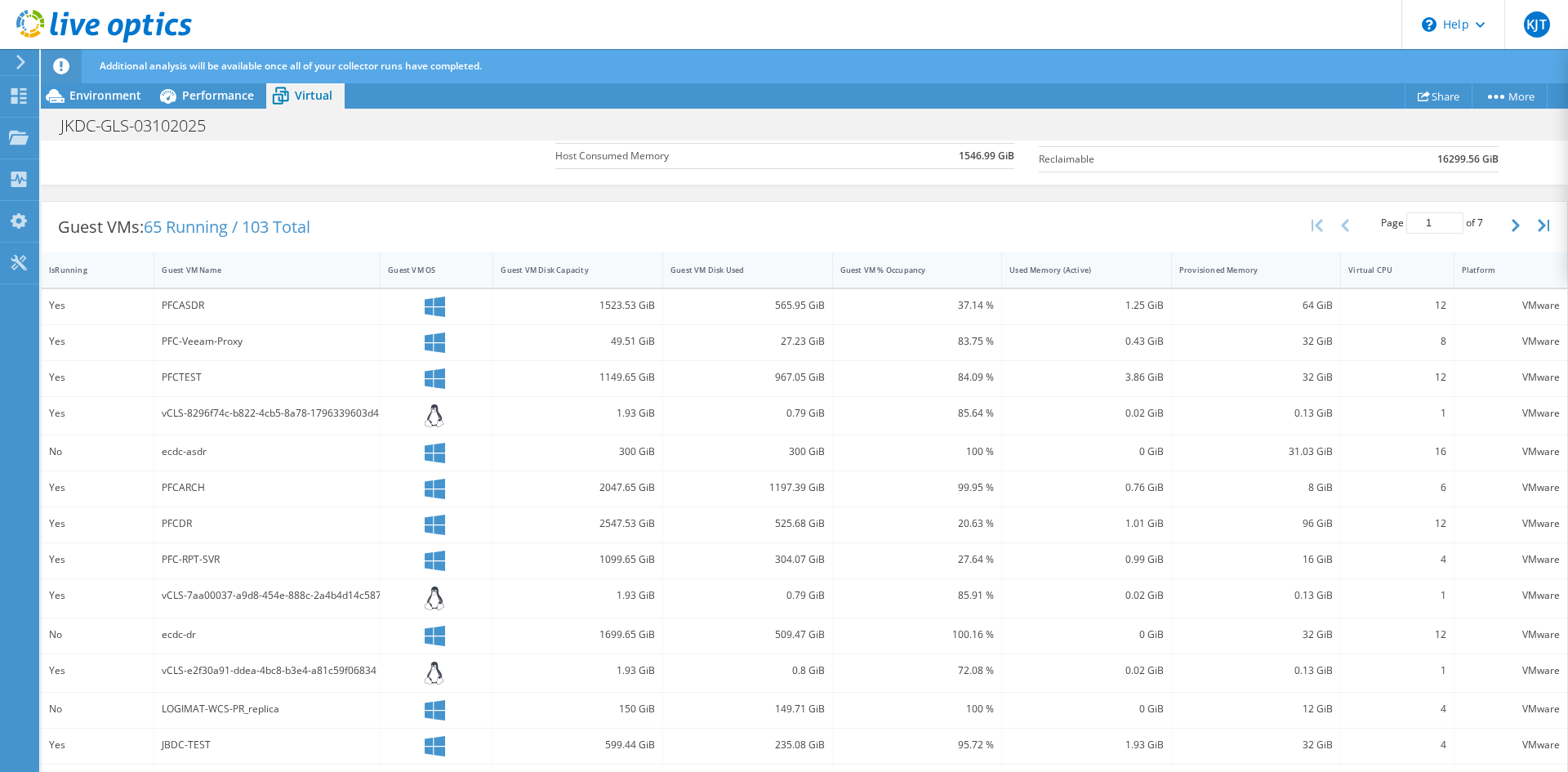
scroll to position [423, 0]
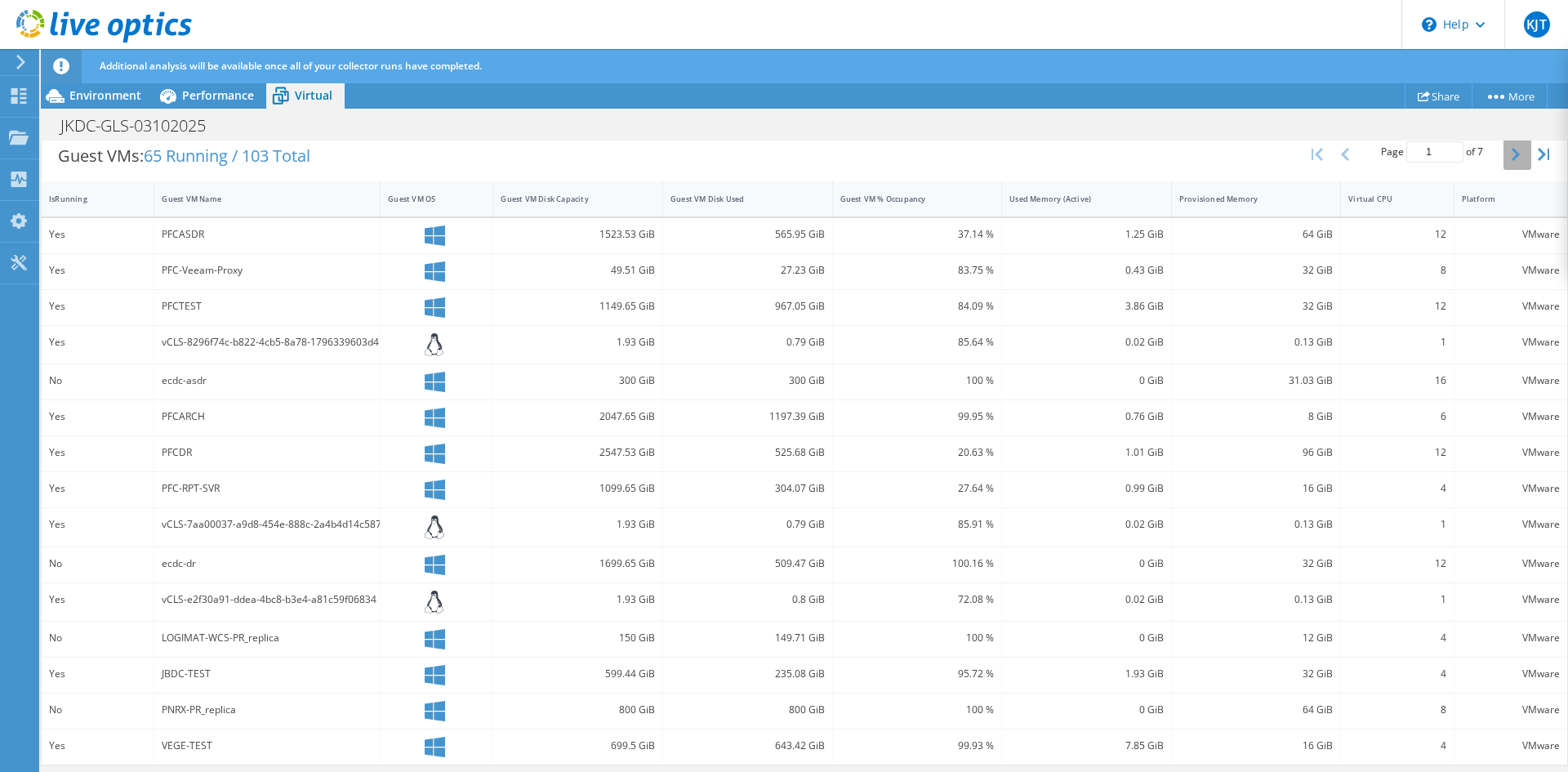
click at [1512, 154] on icon "button" at bounding box center [1515, 154] width 8 height 13
type input "2"
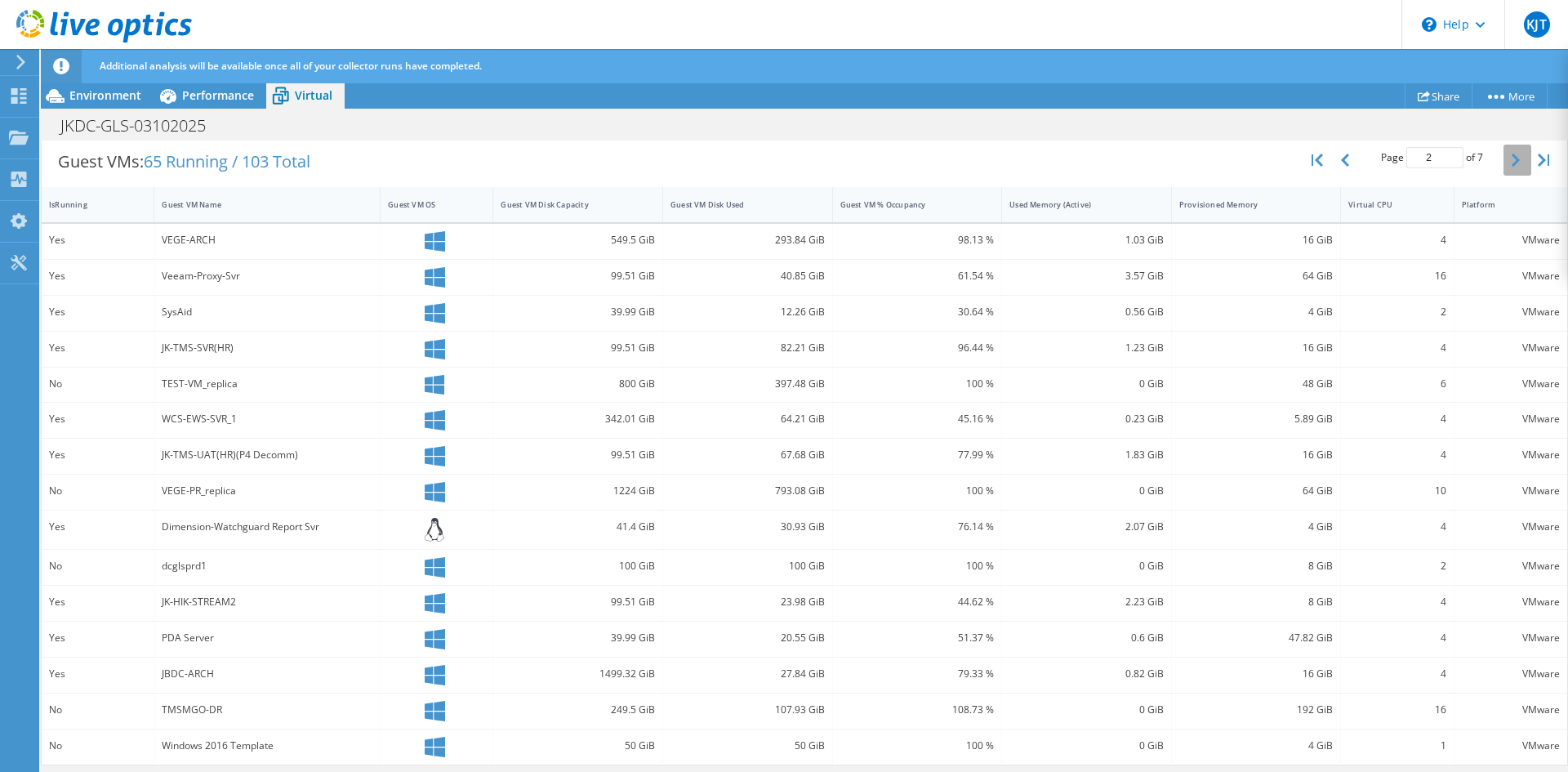
click at [1512, 158] on icon "button" at bounding box center [1515, 160] width 8 height 13
click at [1512, 158] on icon "button" at bounding box center [1515, 163] width 8 height 13
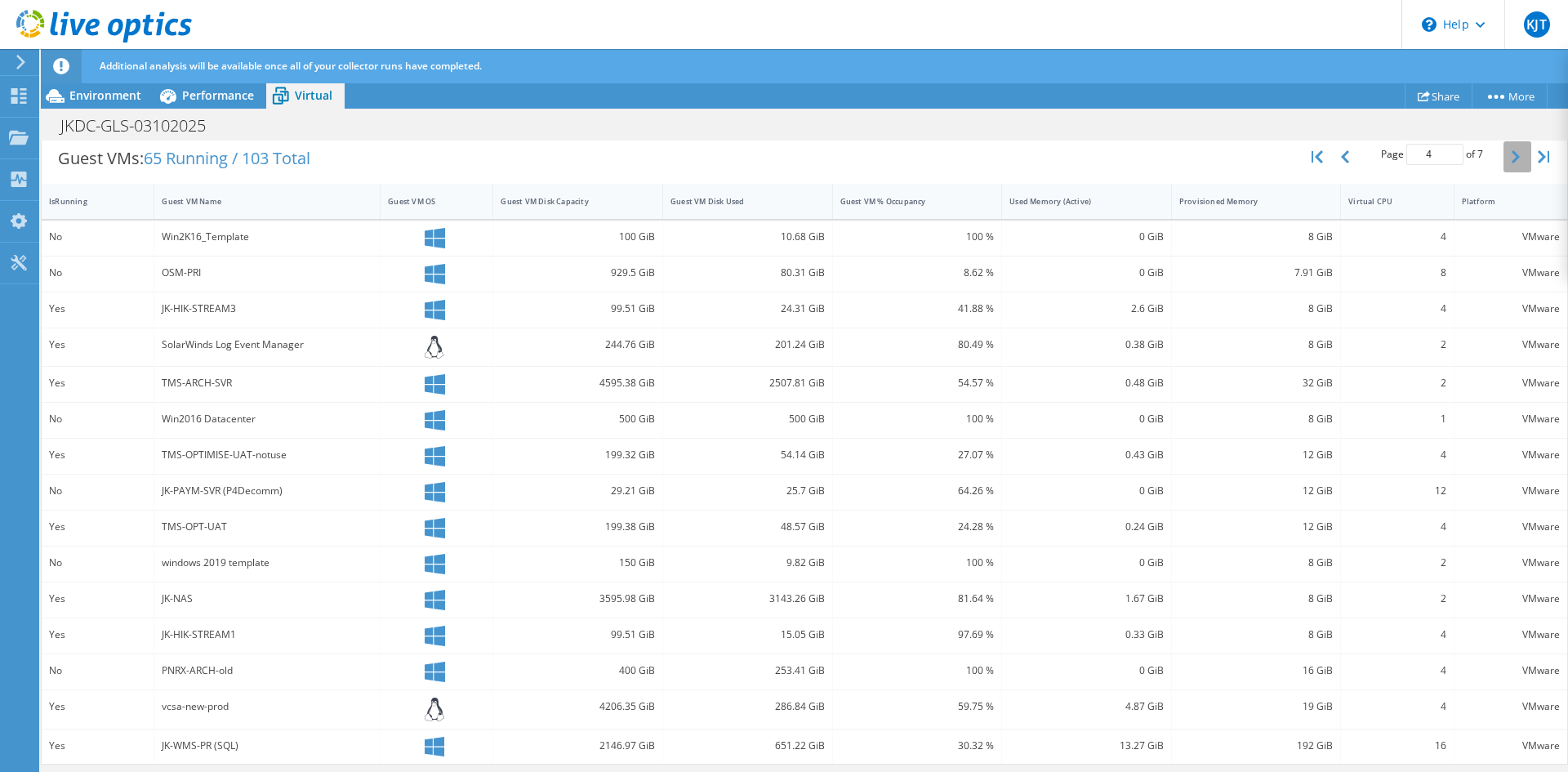
click at [1512, 158] on icon "button" at bounding box center [1515, 157] width 8 height 13
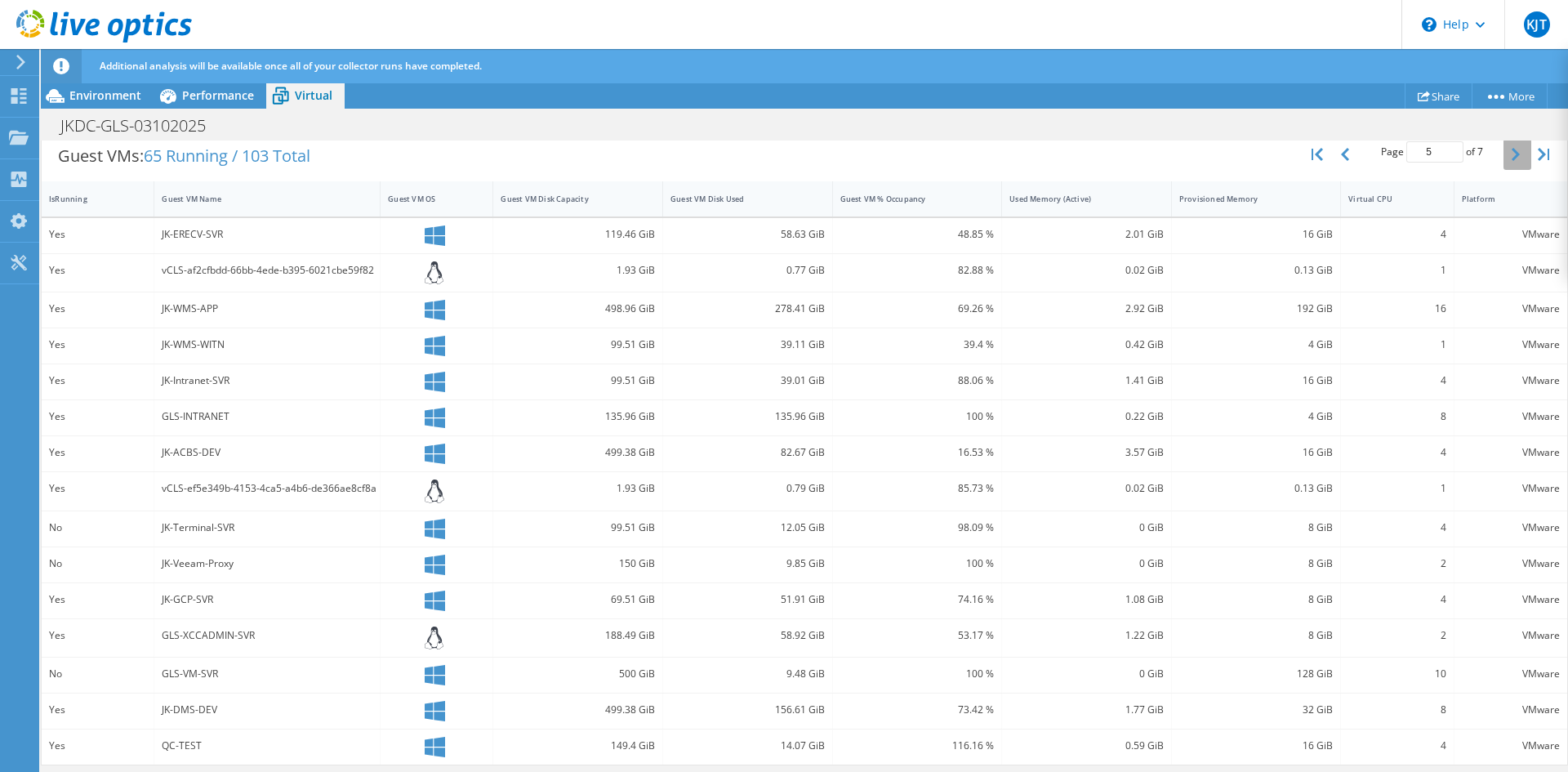
click at [1512, 158] on icon "button" at bounding box center [1515, 154] width 8 height 13
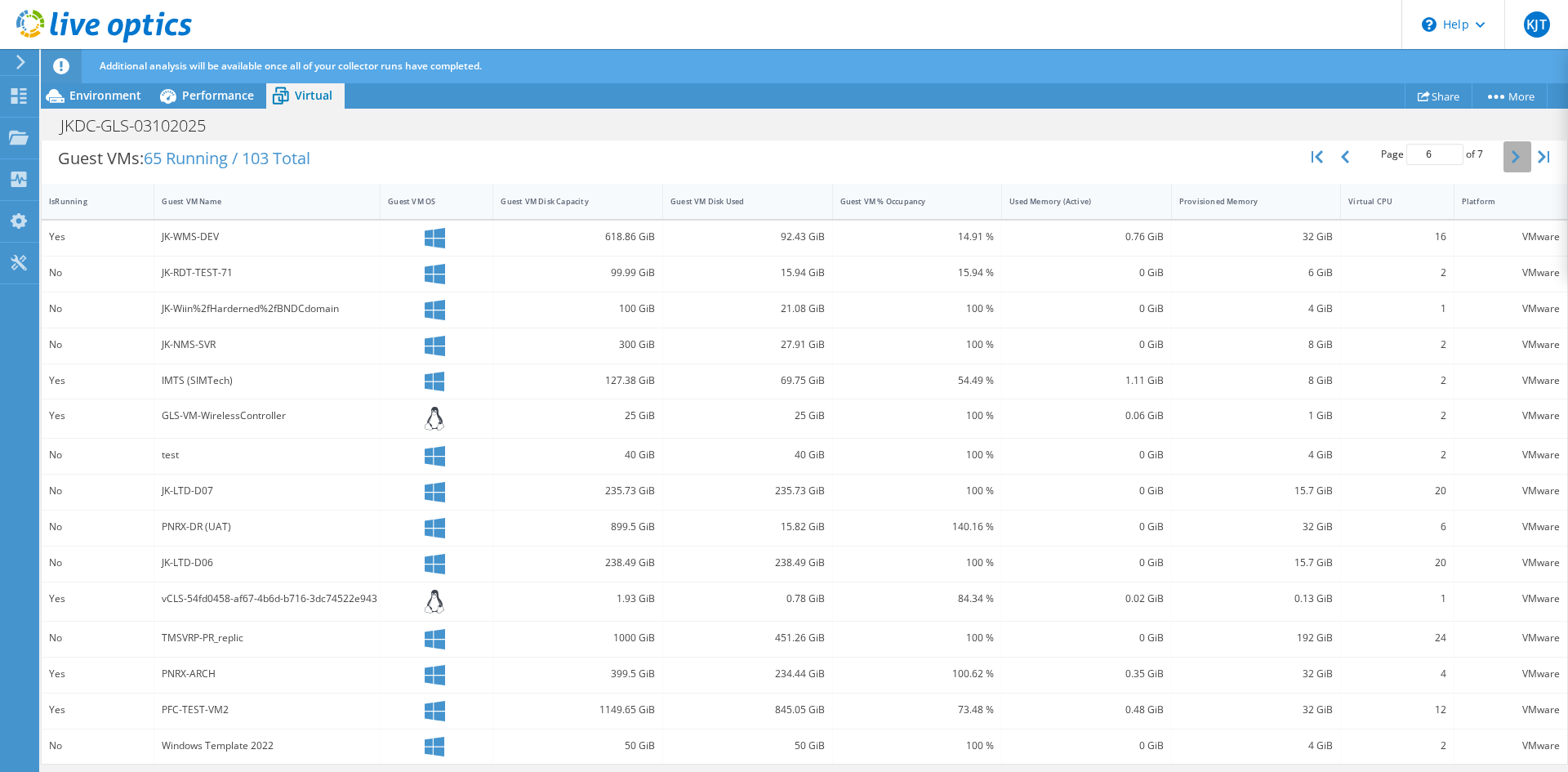
click at [1512, 158] on icon "button" at bounding box center [1515, 157] width 8 height 13
type input "7"
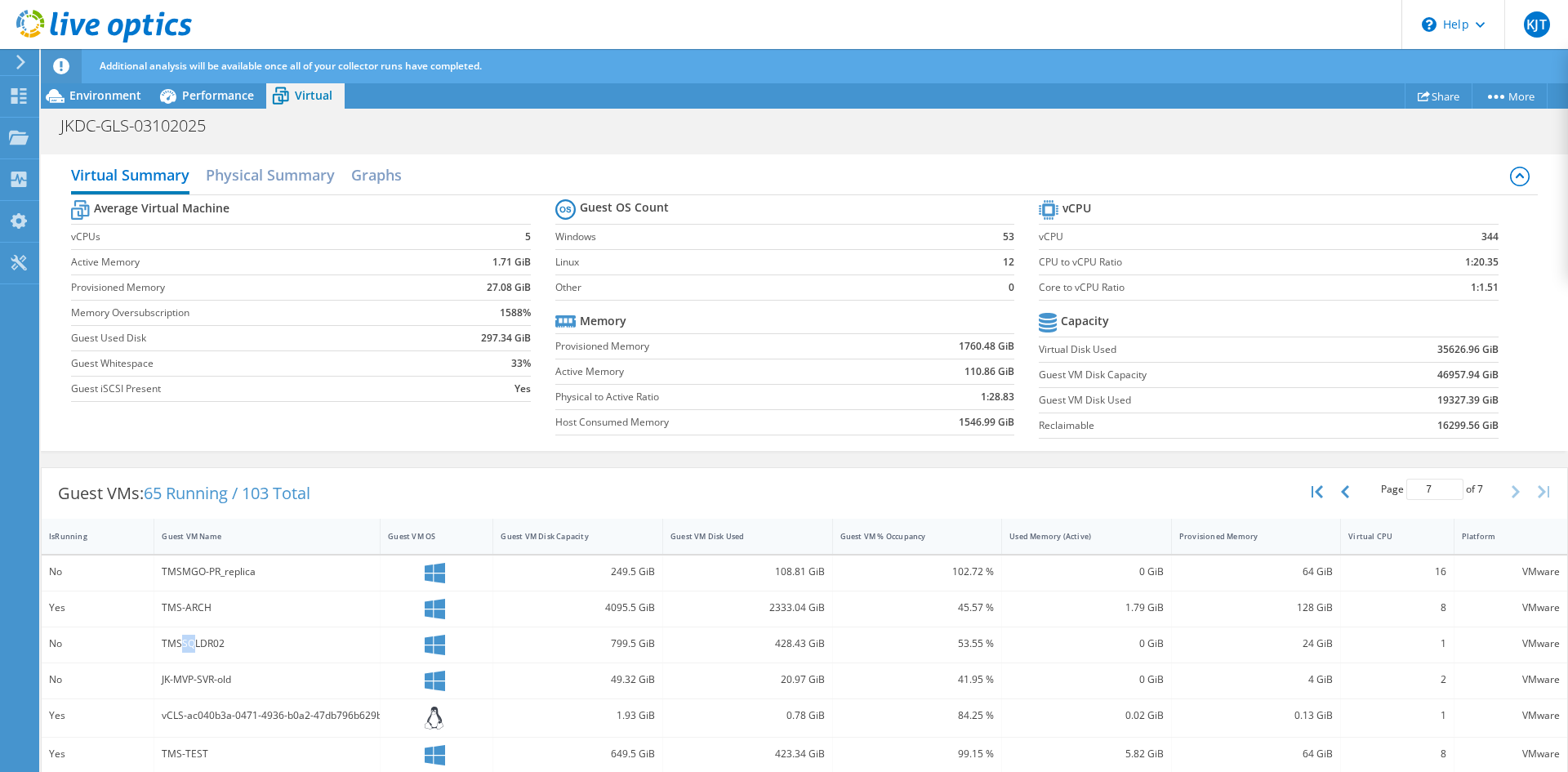
scroll to position [0, 0]
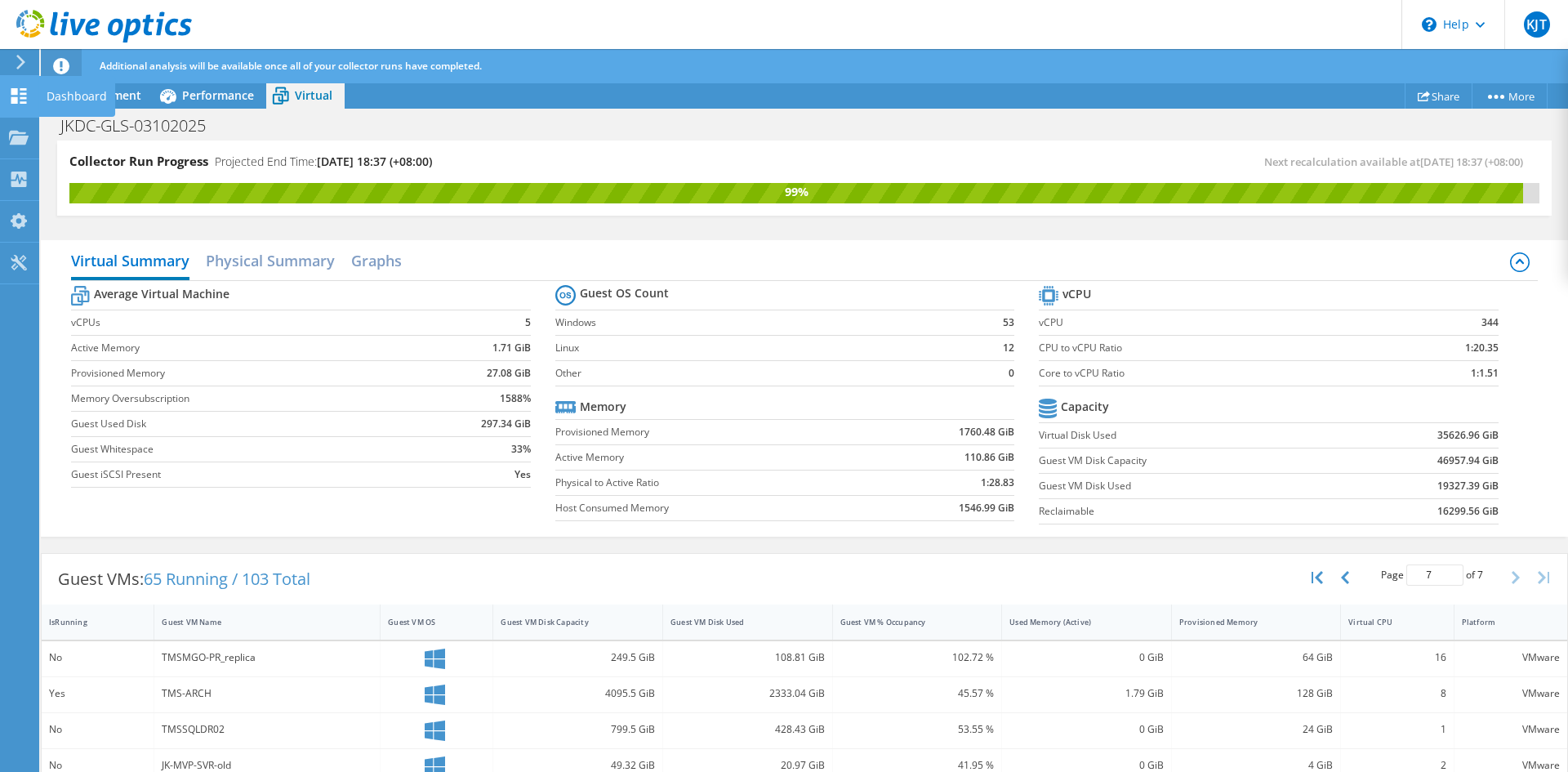
click at [79, 92] on div "Dashboard" at bounding box center [77, 96] width 77 height 41
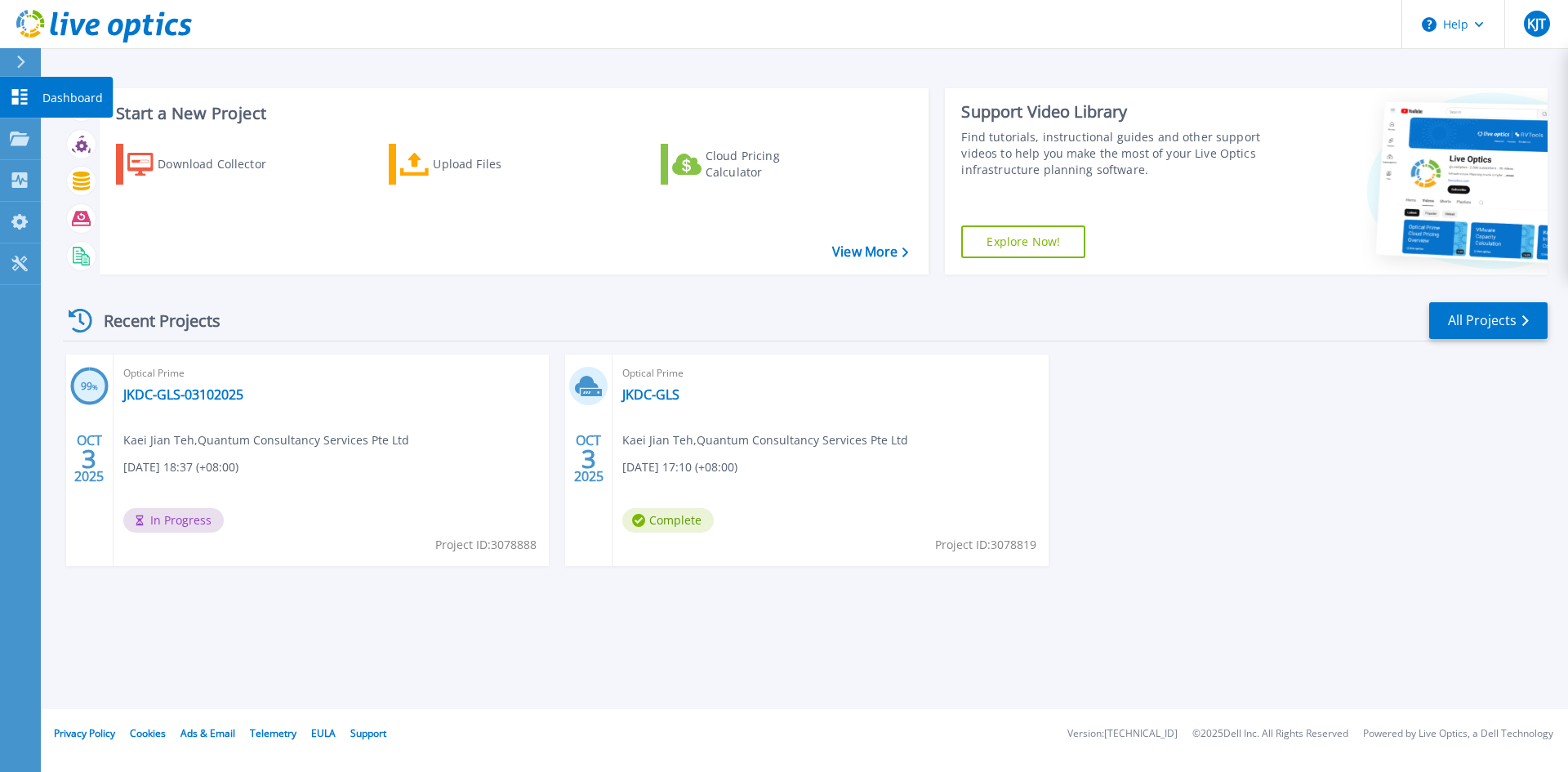
click at [24, 98] on icon at bounding box center [19, 97] width 16 height 16
